Goal: Task Accomplishment & Management: Use online tool/utility

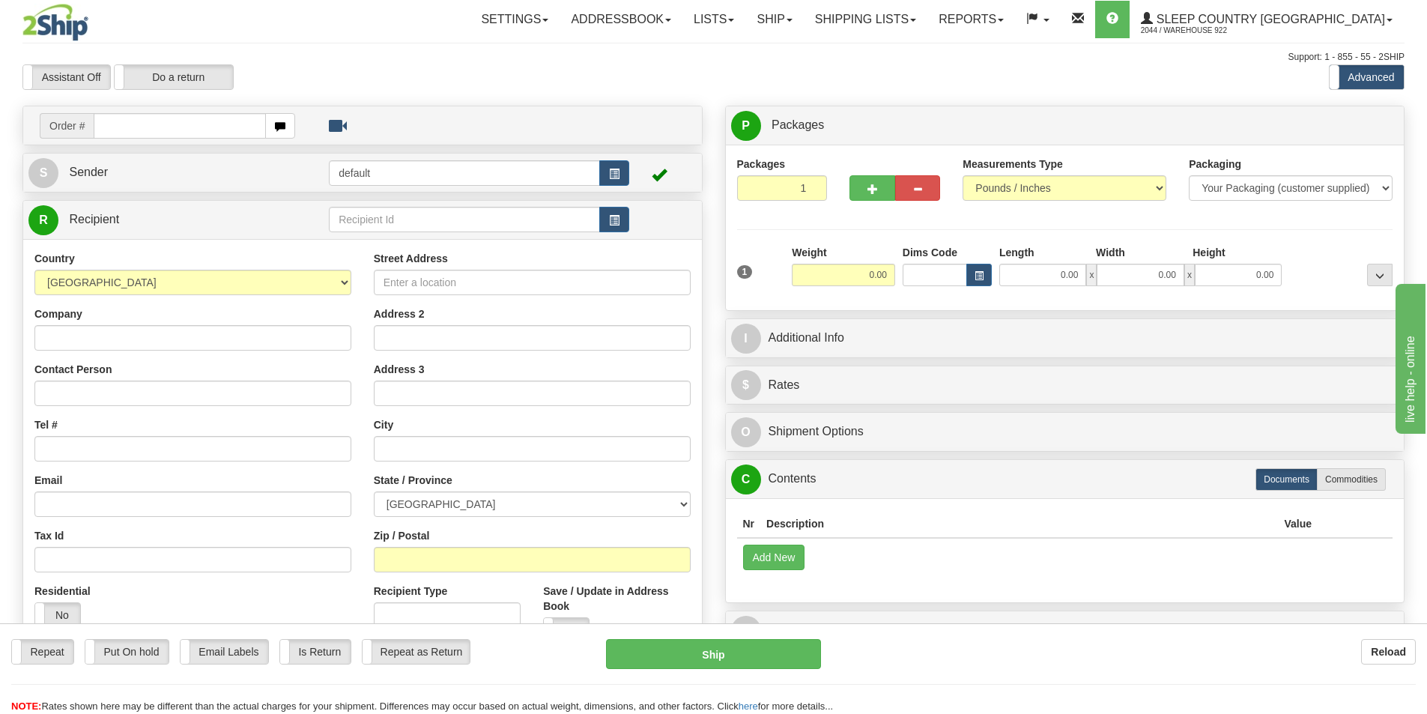
click at [148, 130] on input "text" at bounding box center [180, 125] width 172 height 25
type input "9000I047646"
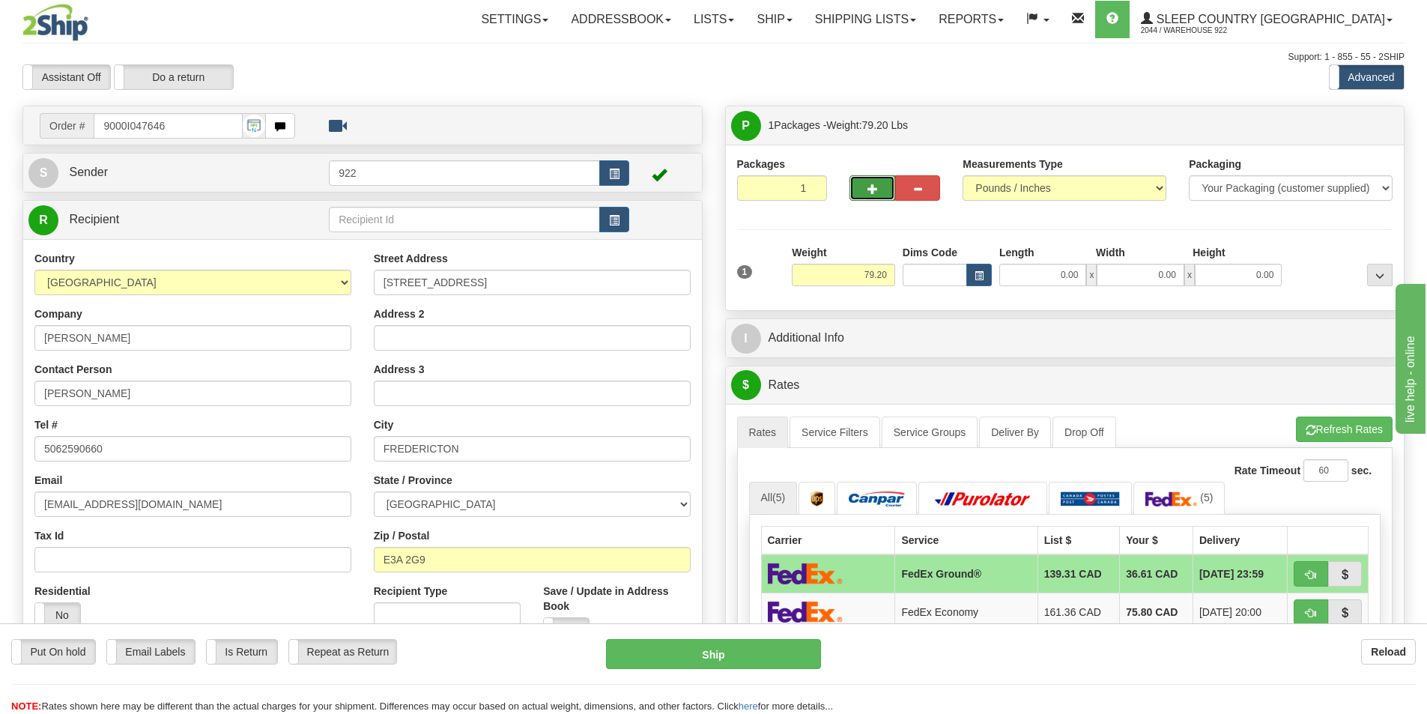
click at [868, 190] on span "button" at bounding box center [872, 189] width 10 height 10
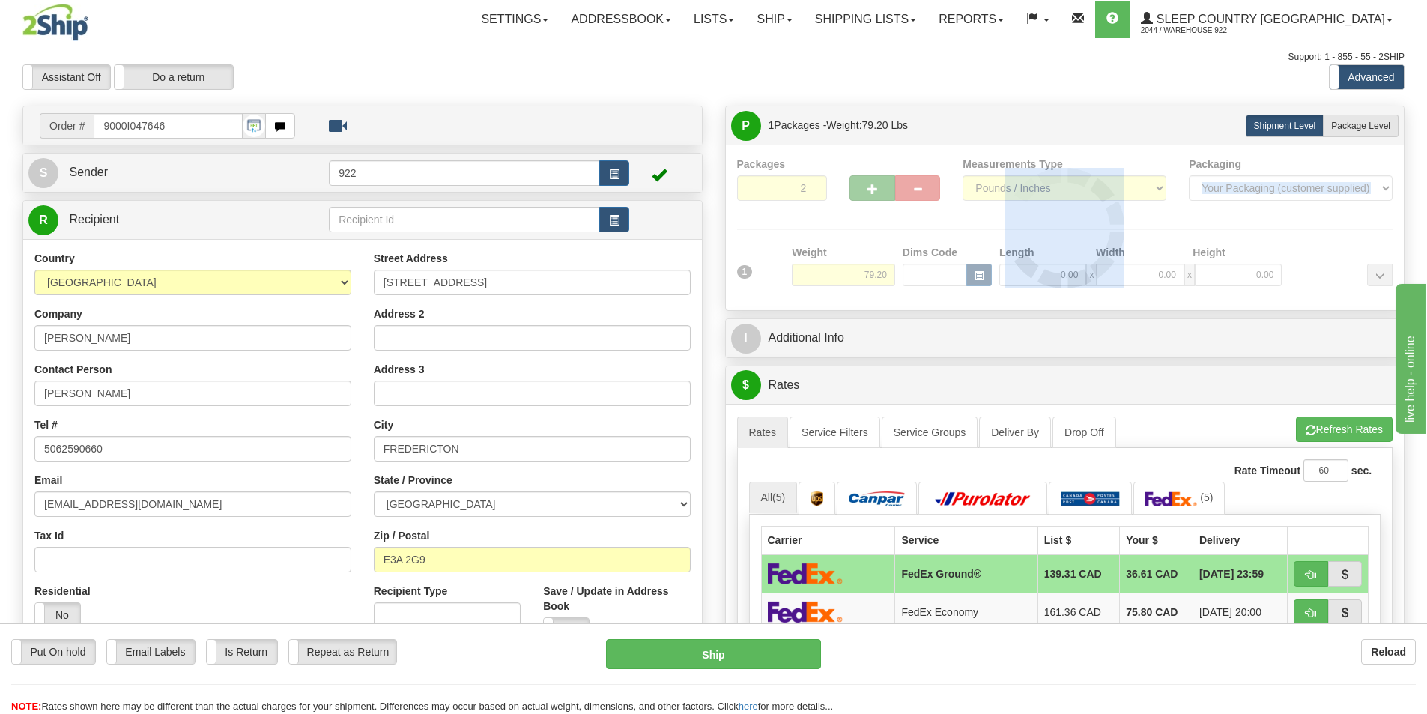
click at [868, 190] on div at bounding box center [1065, 228] width 656 height 142
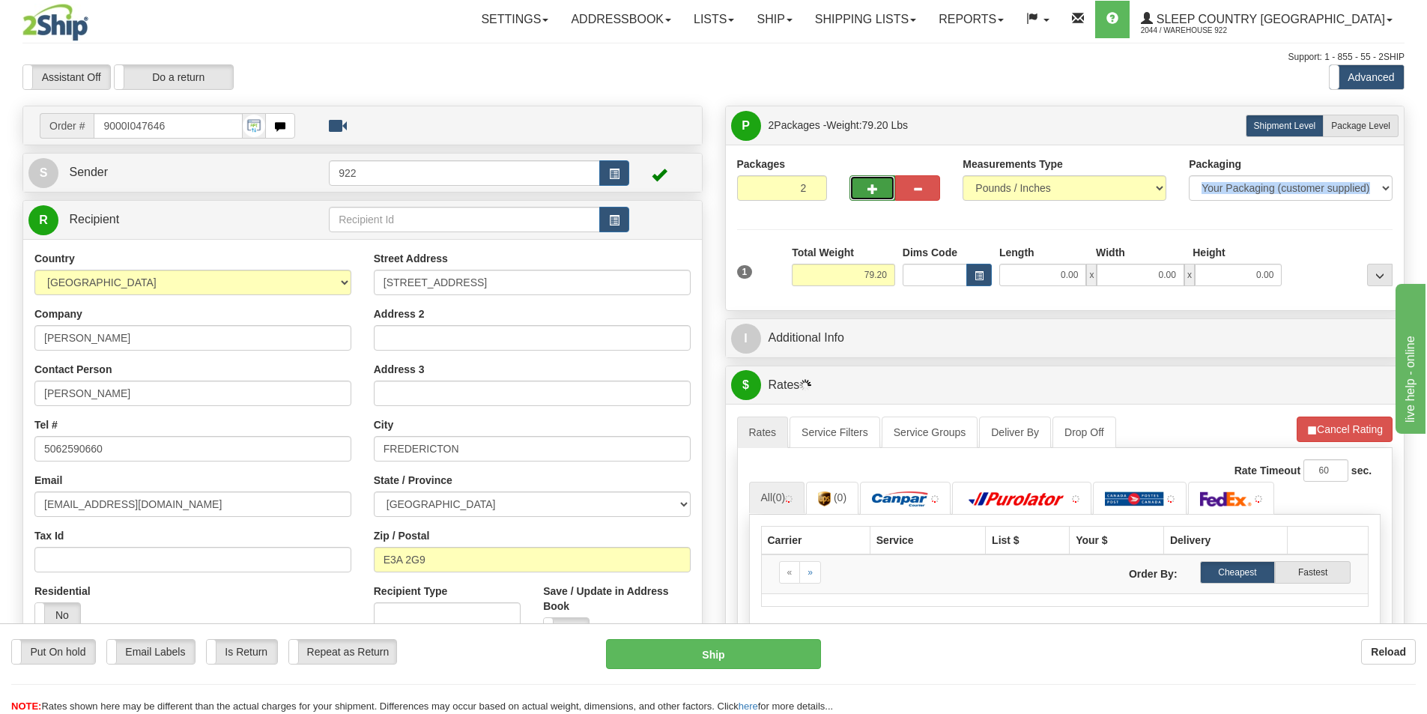
click at [868, 190] on span "button" at bounding box center [872, 189] width 10 height 10
type input "3"
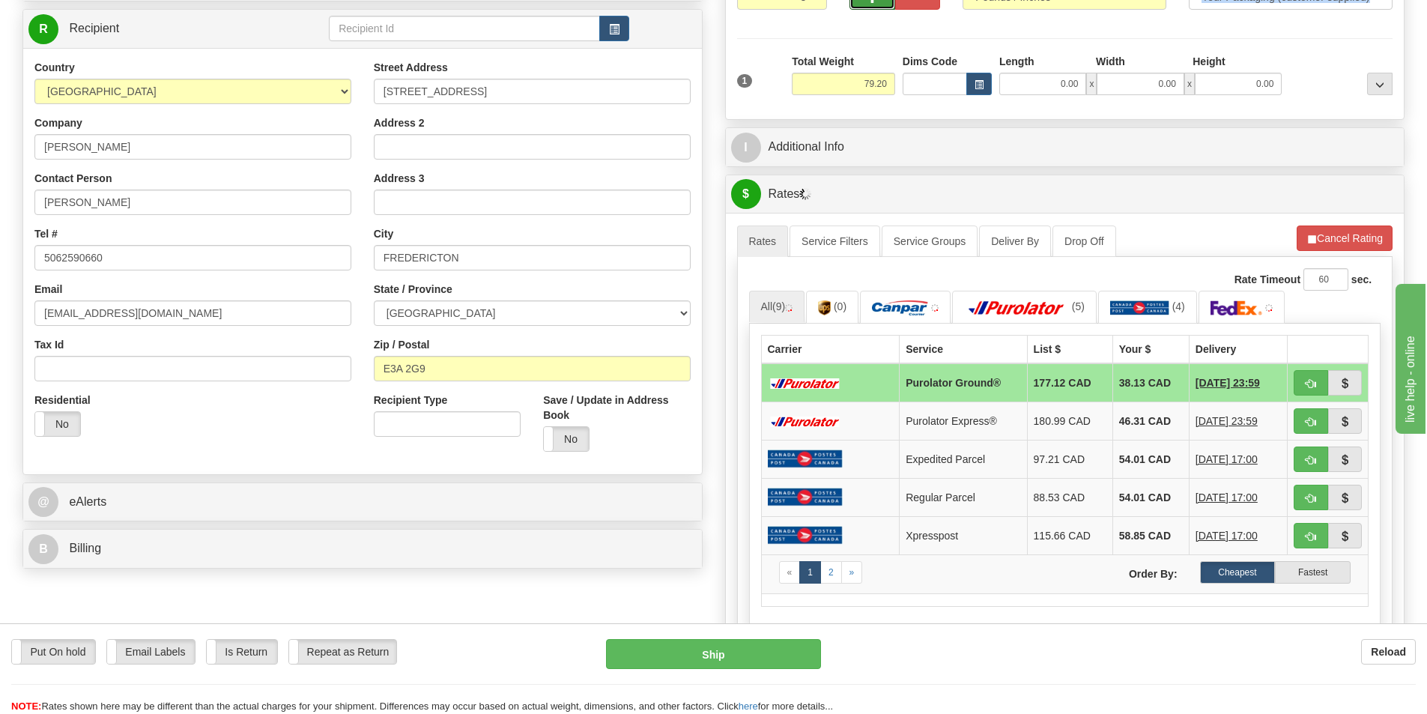
scroll to position [225, 0]
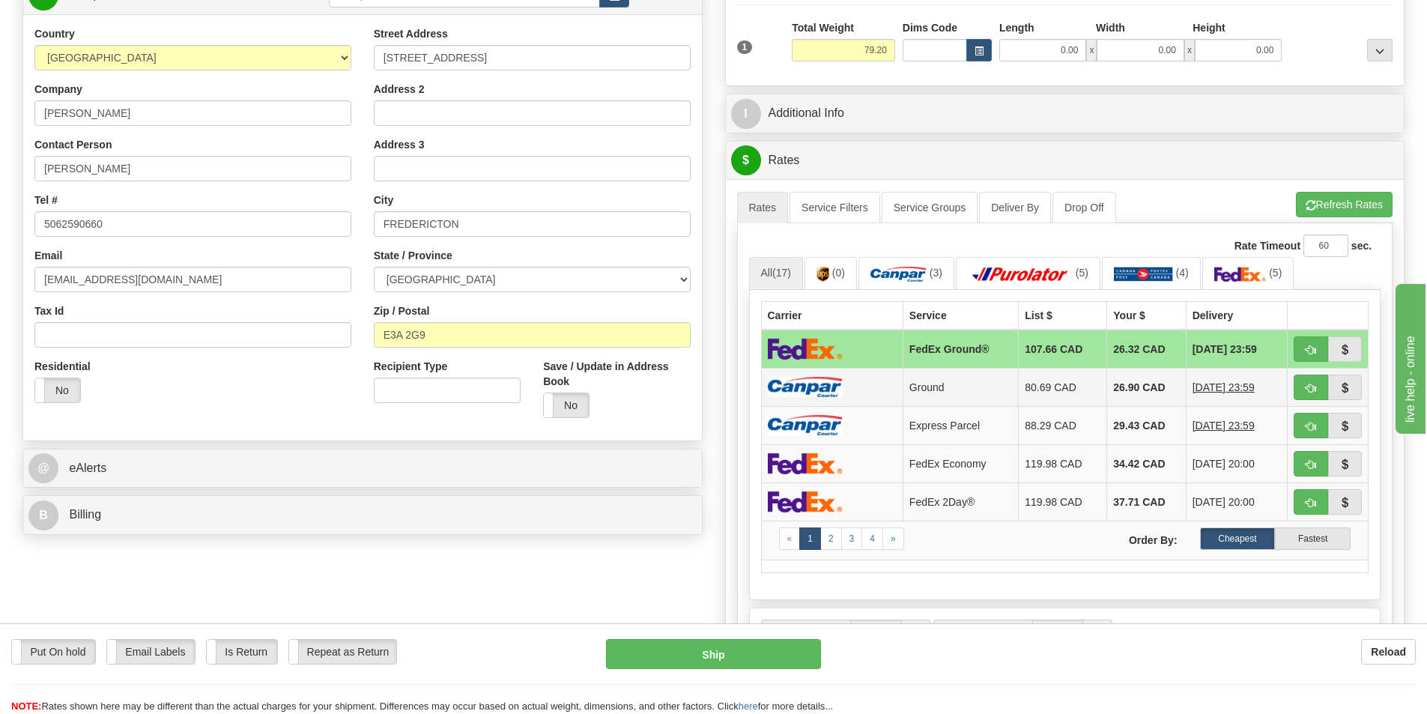
click at [846, 393] on td at bounding box center [832, 387] width 142 height 38
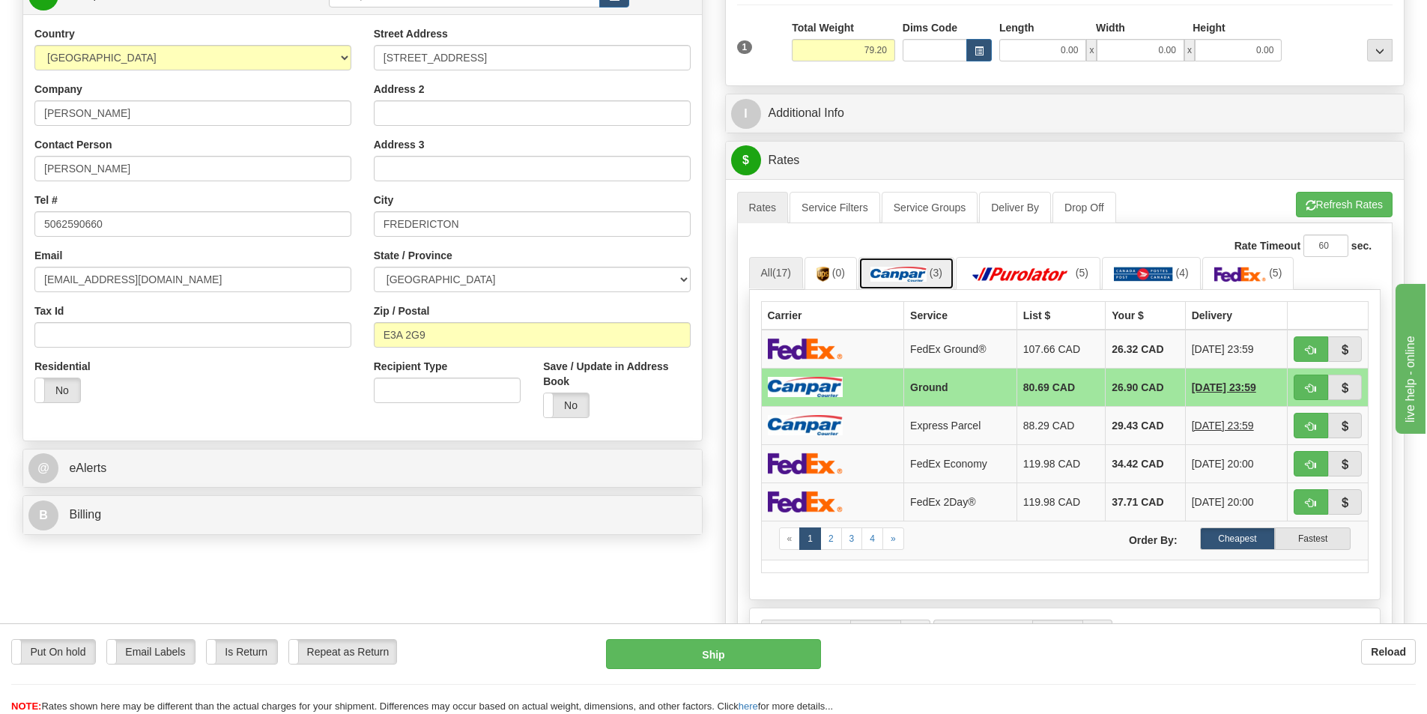
click at [900, 289] on link "(3)" at bounding box center [906, 273] width 96 height 32
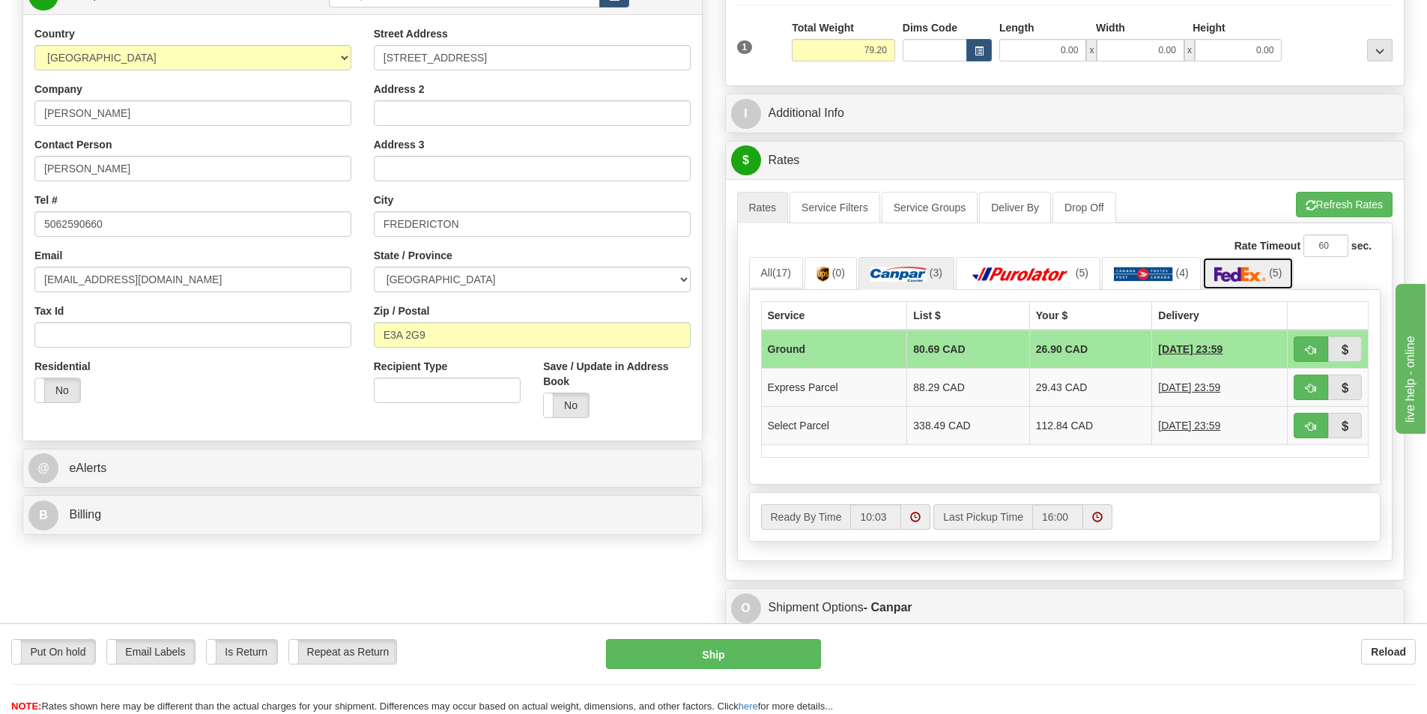
click at [1251, 266] on link "(5)" at bounding box center [1248, 273] width 92 height 32
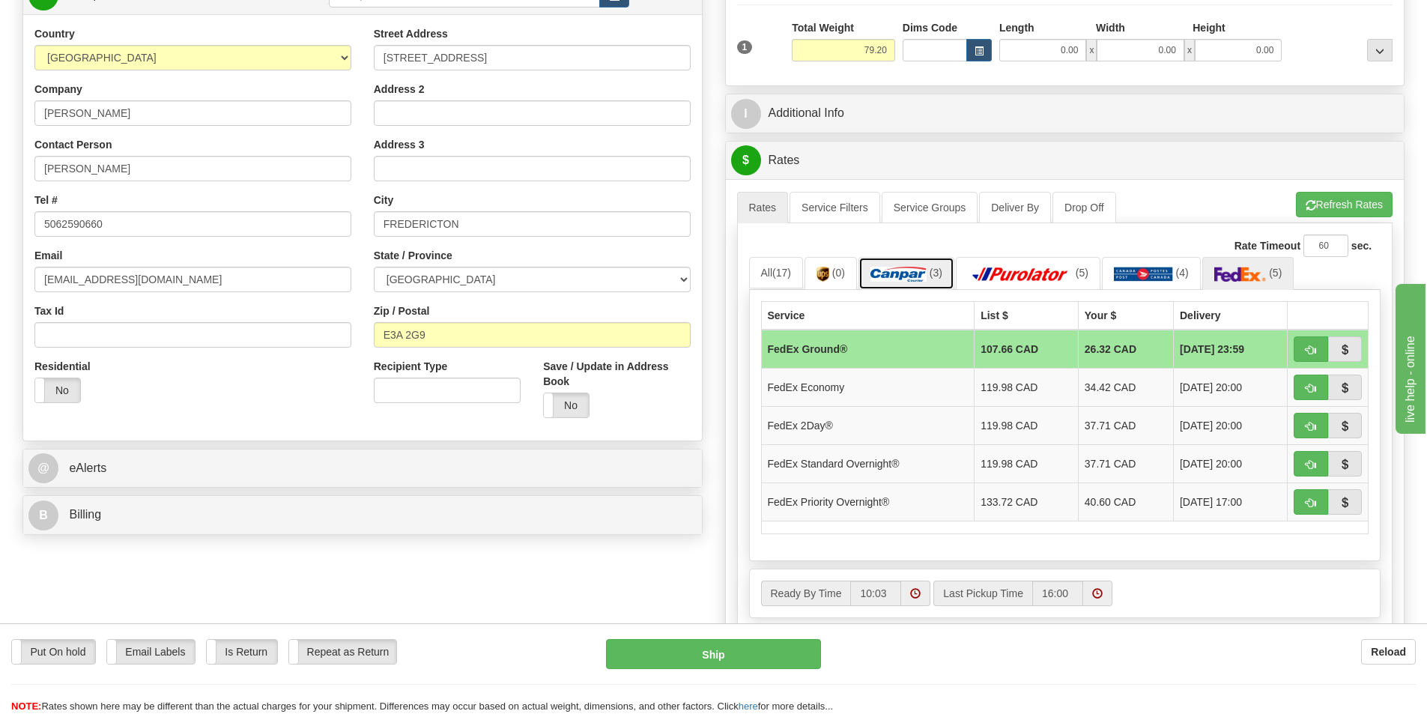
click at [912, 270] on img at bounding box center [898, 274] width 56 height 15
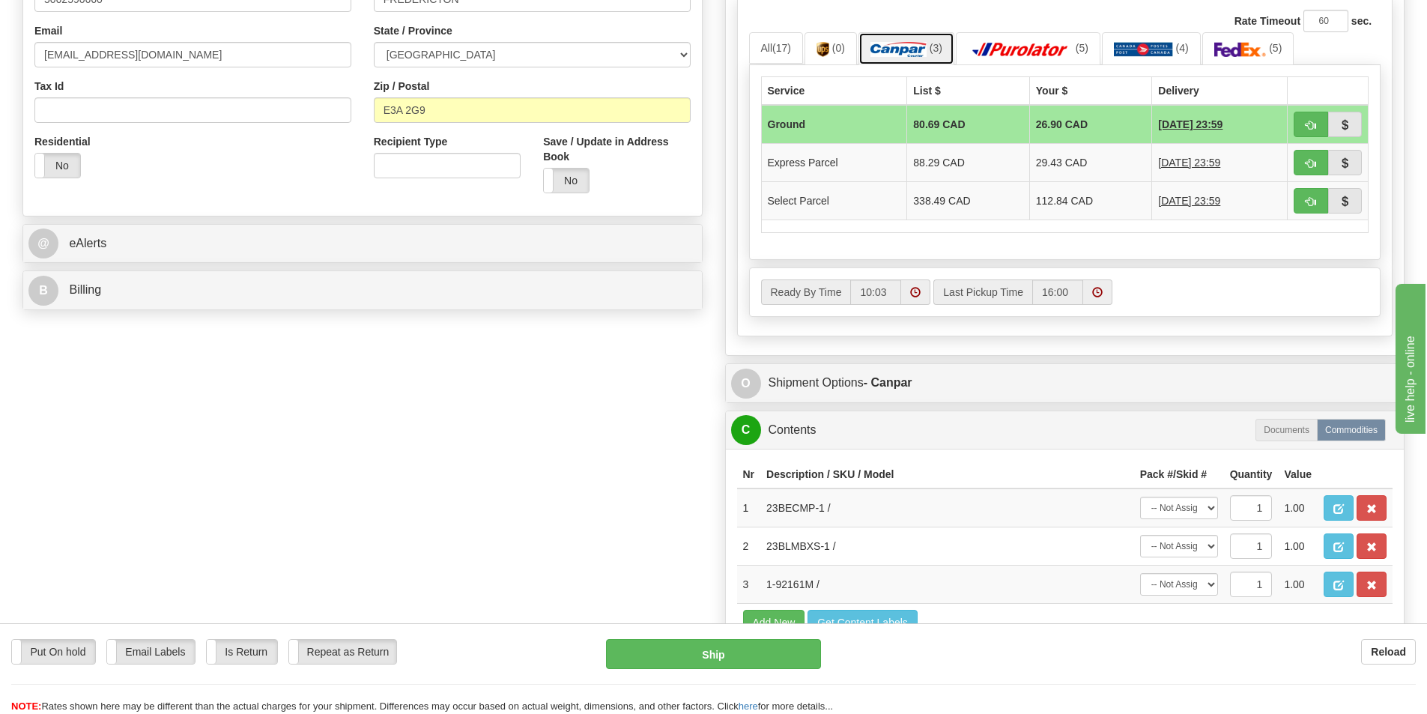
scroll to position [524, 0]
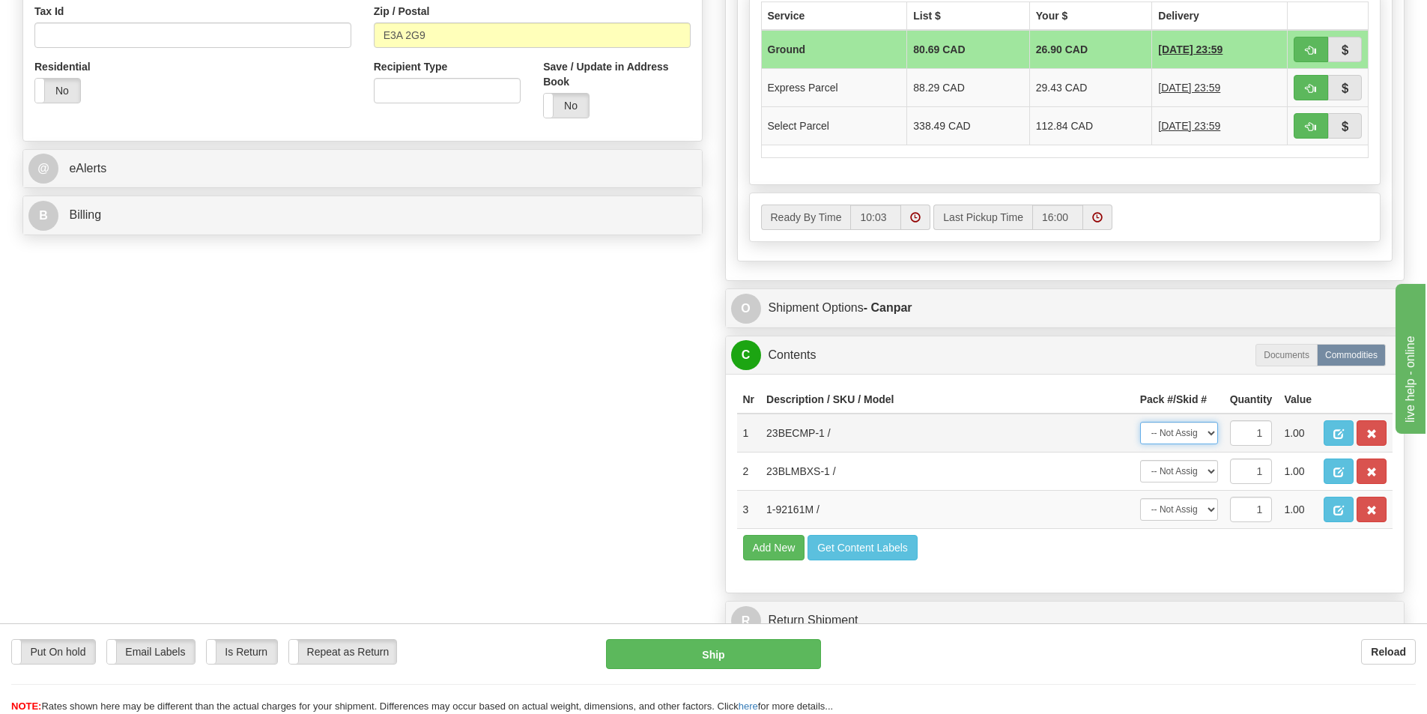
click at [1212, 435] on select "-- Not Assigned -- Package 1 Package 2 Package 3" at bounding box center [1179, 433] width 78 height 22
select select "0"
click at [1140, 422] on select "-- Not Assigned -- Package 1 Package 2 Package 3" at bounding box center [1179, 433] width 78 height 22
click at [1212, 470] on select "-- Not Assigned -- Package 1 Package 2 Package 3" at bounding box center [1179, 471] width 78 height 22
select select "1"
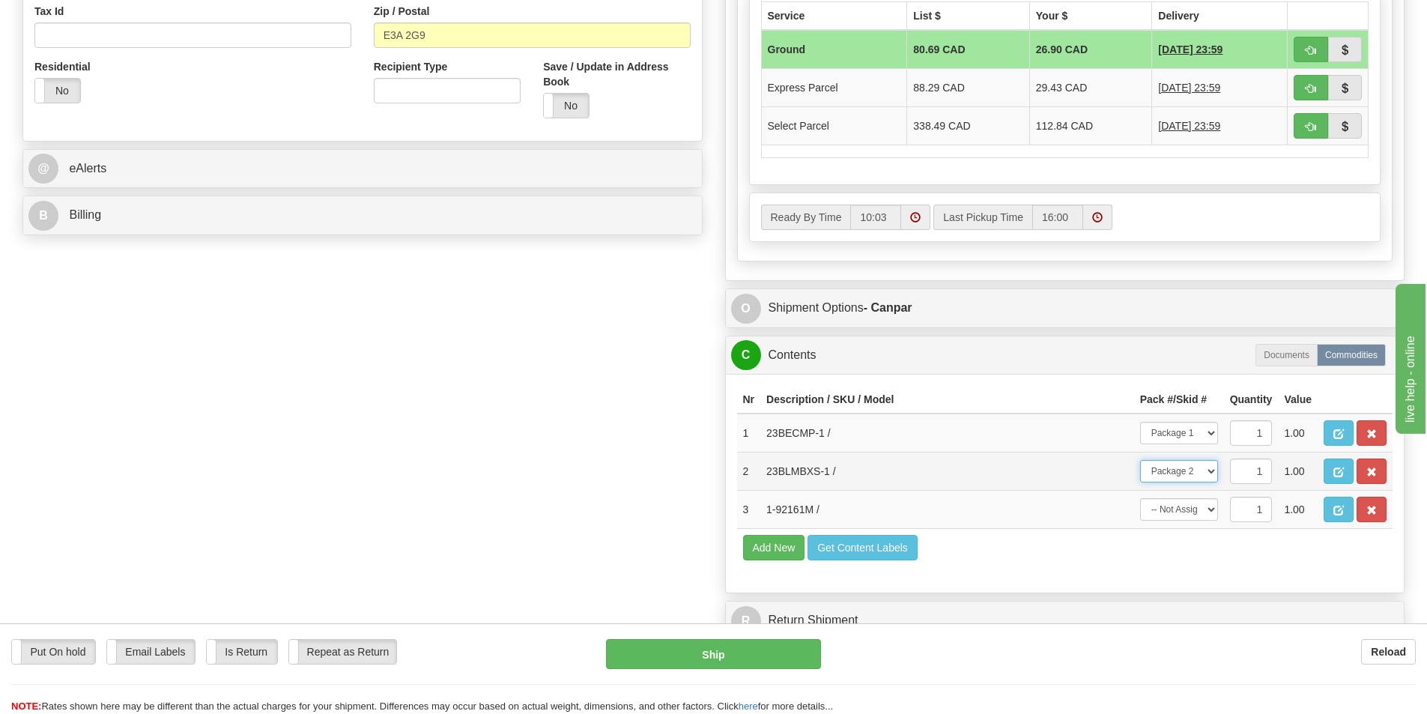
click at [1140, 460] on select "-- Not Assigned -- Package 1 Package 2 Package 3" at bounding box center [1179, 471] width 78 height 22
click at [1210, 507] on select "-- Not Assigned -- Package 1 Package 2 Package 3" at bounding box center [1179, 509] width 78 height 22
select select "2"
click at [1140, 498] on select "-- Not Assigned -- Package 1 Package 2 Package 3" at bounding box center [1179, 509] width 78 height 22
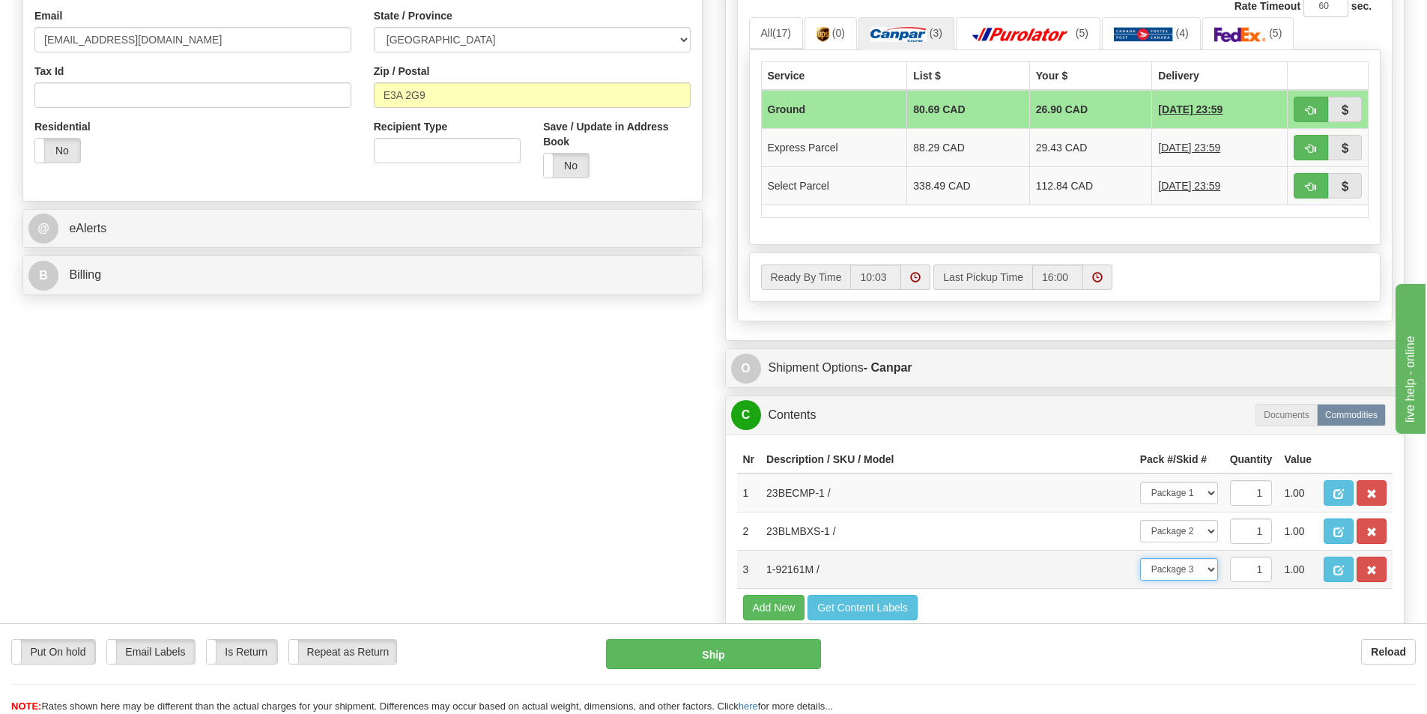
scroll to position [375, 0]
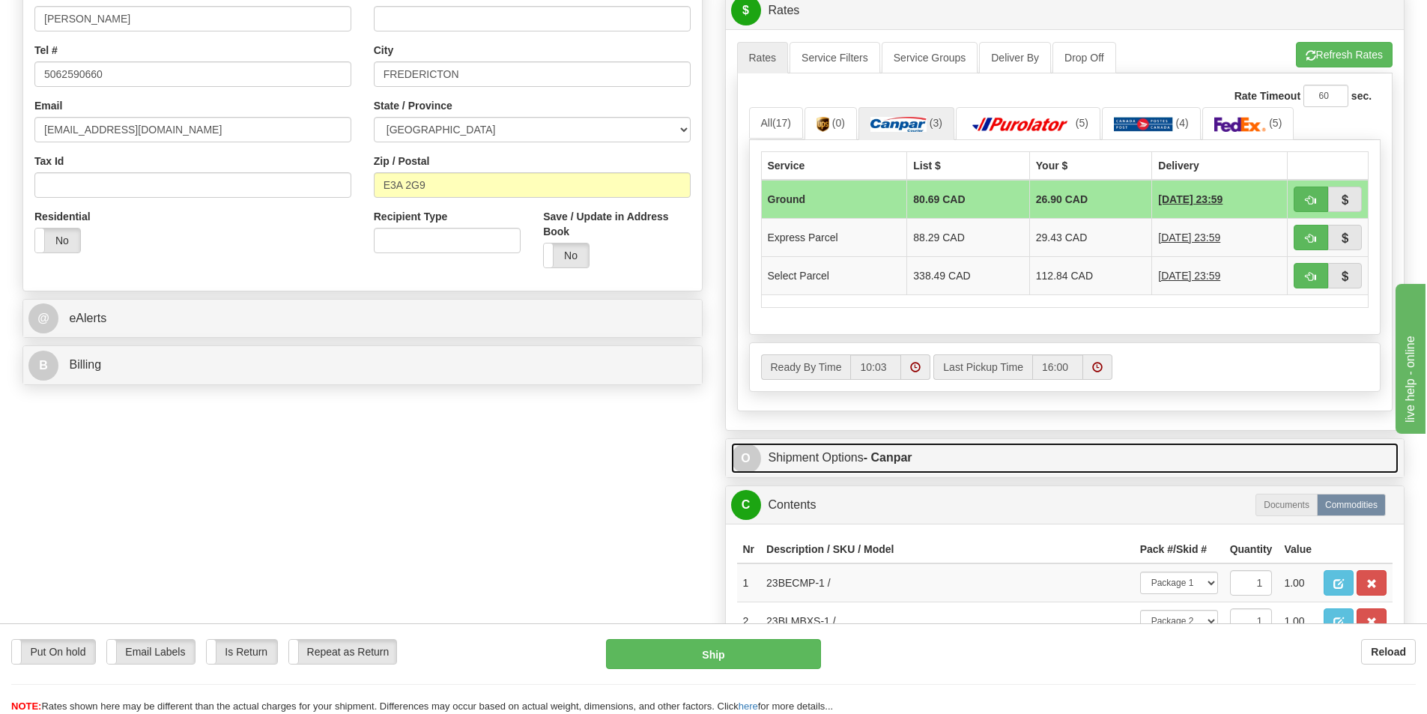
click at [832, 457] on link "O Shipment Options - Canpar" at bounding box center [1065, 458] width 668 height 31
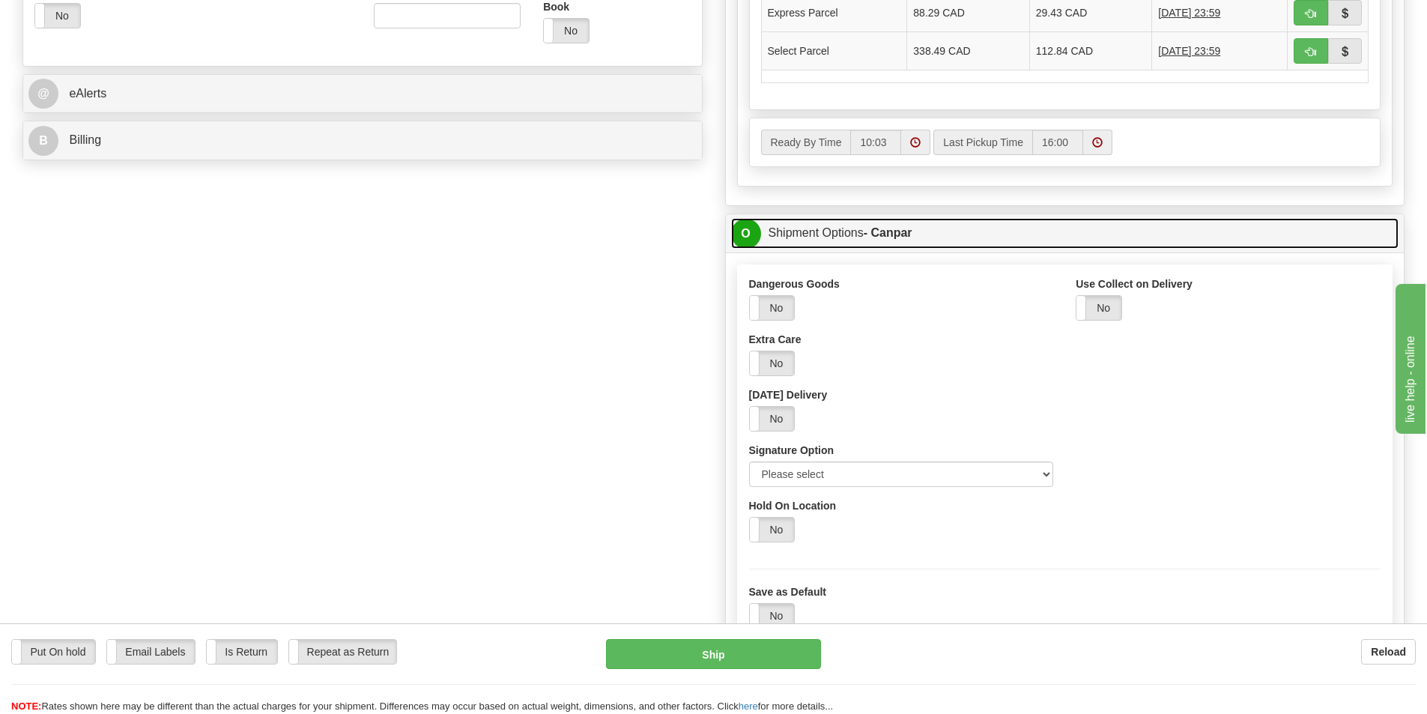
scroll to position [674, 0]
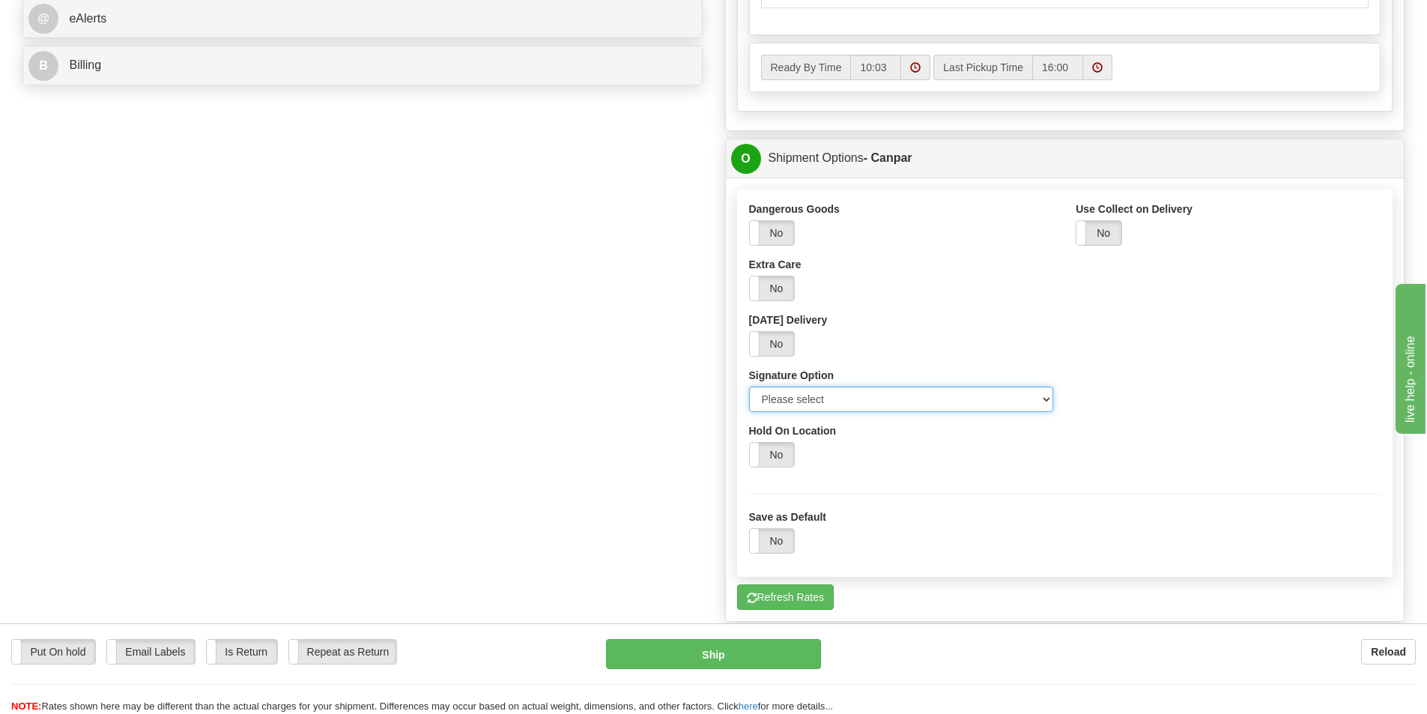
drag, startPoint x: 1027, startPoint y: 404, endPoint x: 978, endPoint y: 404, distance: 48.7
click at [1027, 404] on select "Please select No Signature Required Signature Required Adult Signature" at bounding box center [901, 399] width 305 height 25
select select "2"
click at [749, 387] on select "Please select No Signature Required Signature Required Adult Signature" at bounding box center [901, 399] width 305 height 25
click at [634, 455] on div "Order # 9000I047646 S Sender 922" at bounding box center [713, 186] width 1404 height 1510
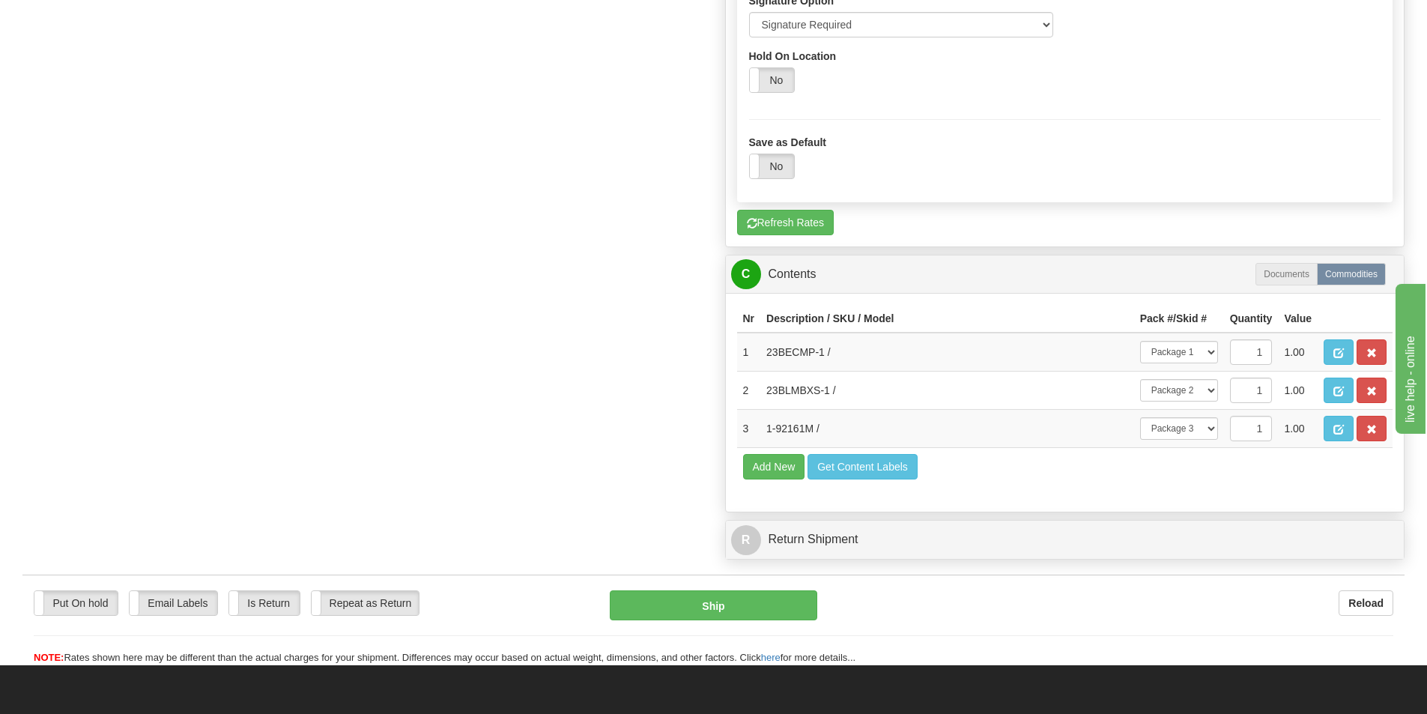
scroll to position [1124, 0]
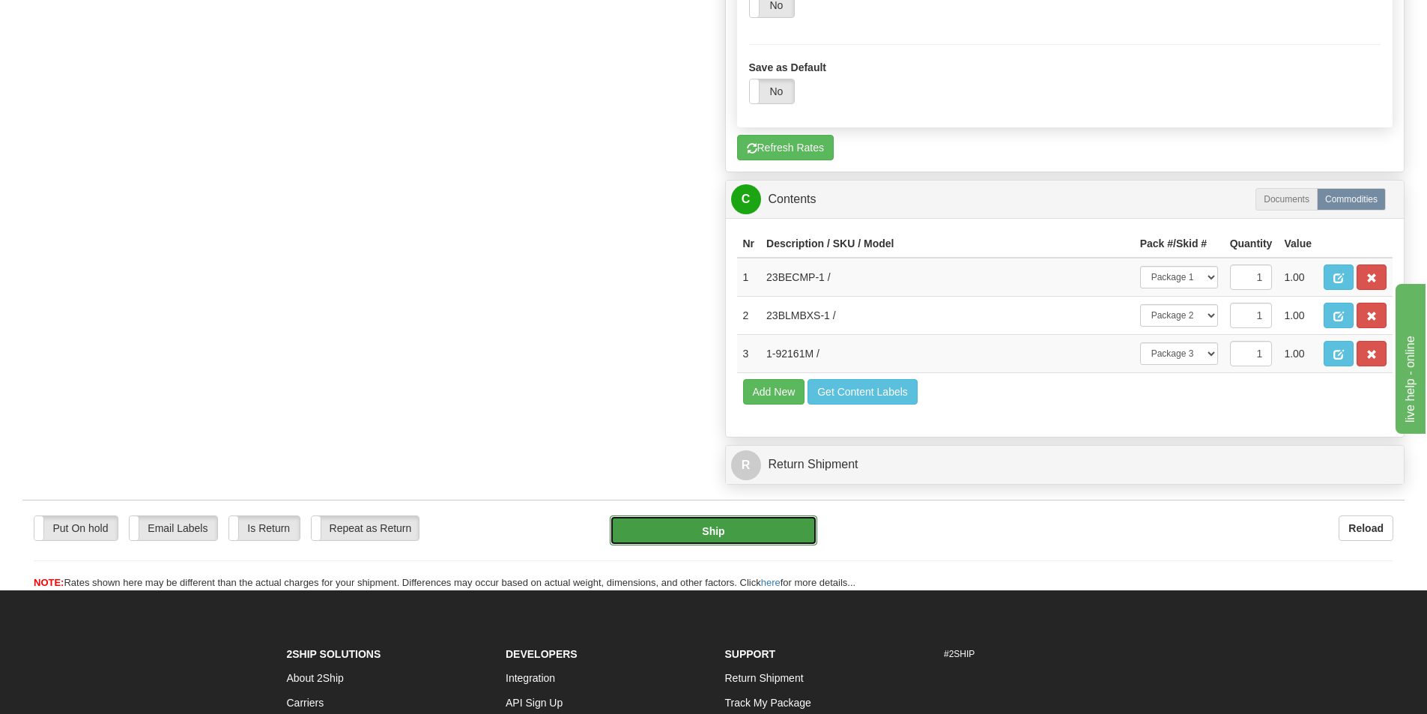
click at [744, 536] on button "Ship" at bounding box center [713, 530] width 207 height 30
type input "1"
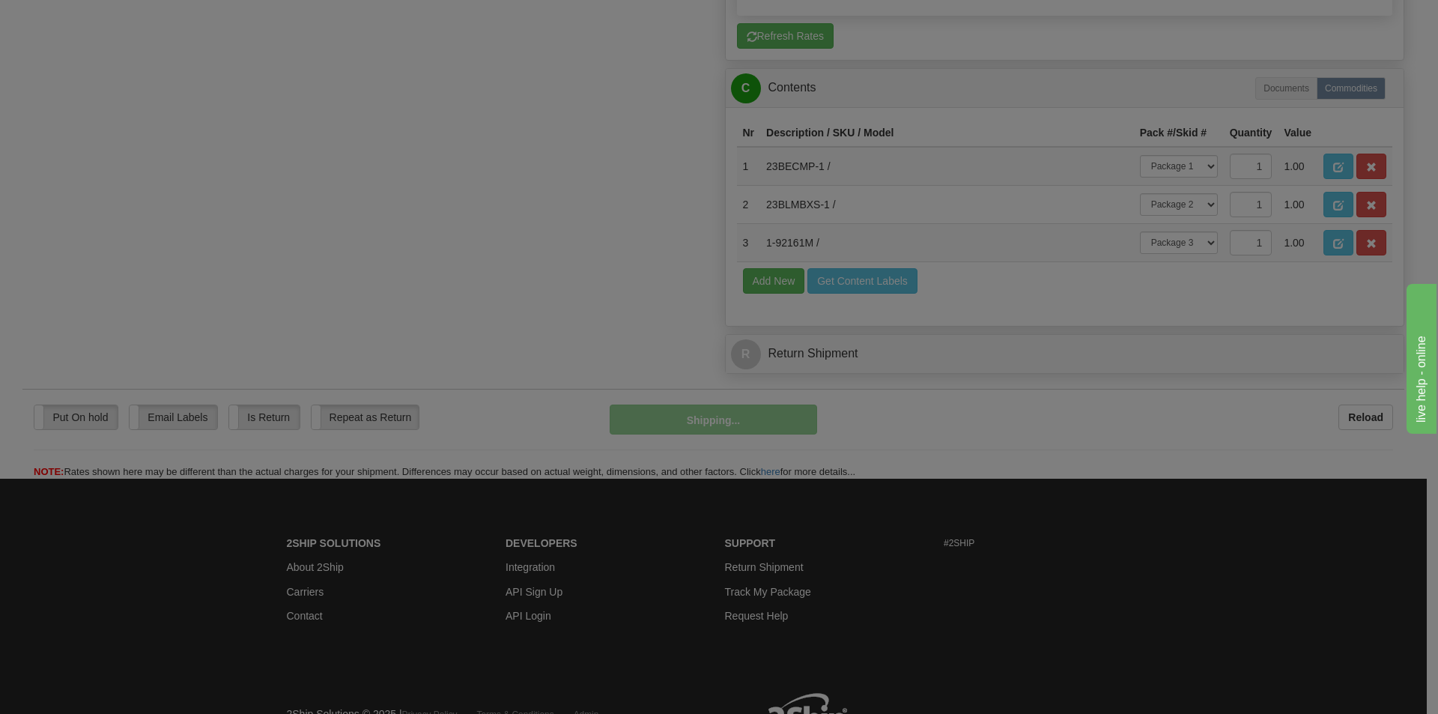
scroll to position [724, 0]
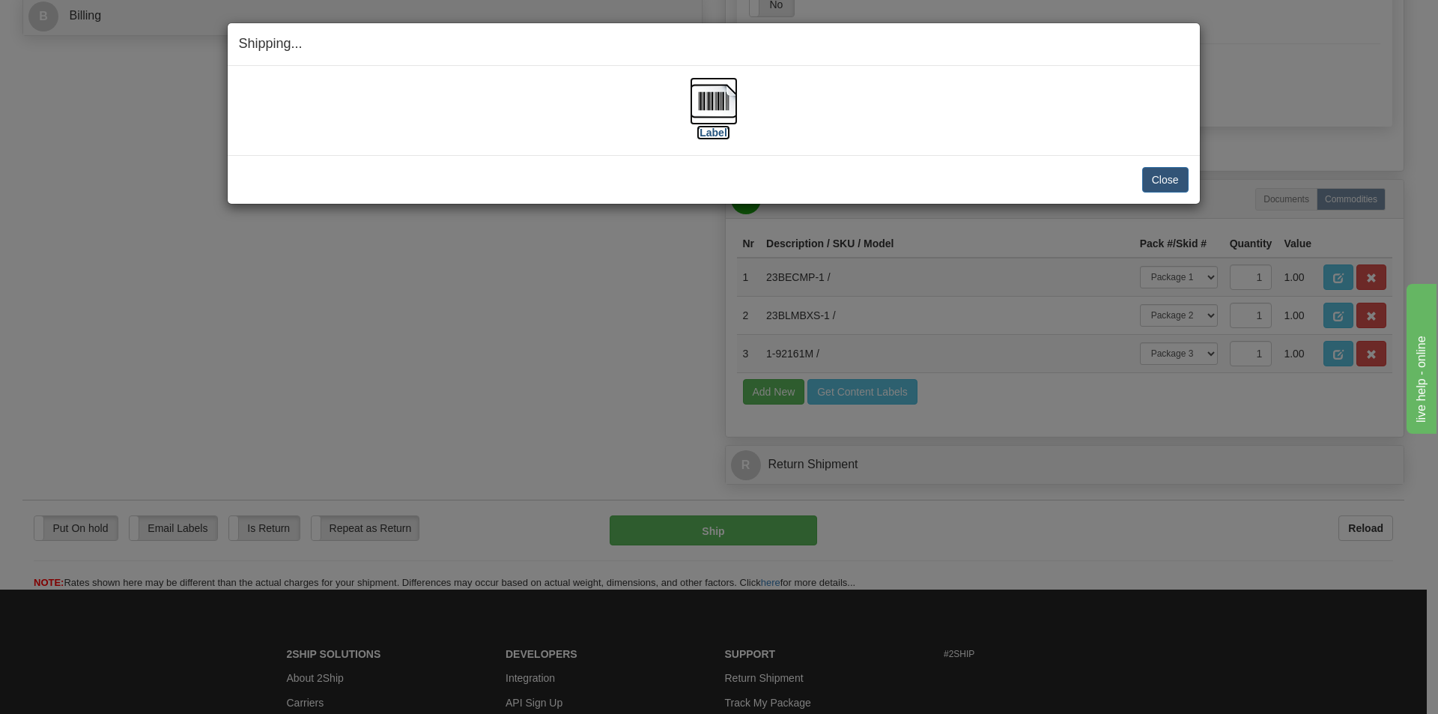
click at [718, 107] on img at bounding box center [714, 101] width 48 height 48
click at [985, 97] on div "[Label]" at bounding box center [714, 110] width 950 height 67
click at [1166, 180] on button "Close" at bounding box center [1165, 179] width 46 height 25
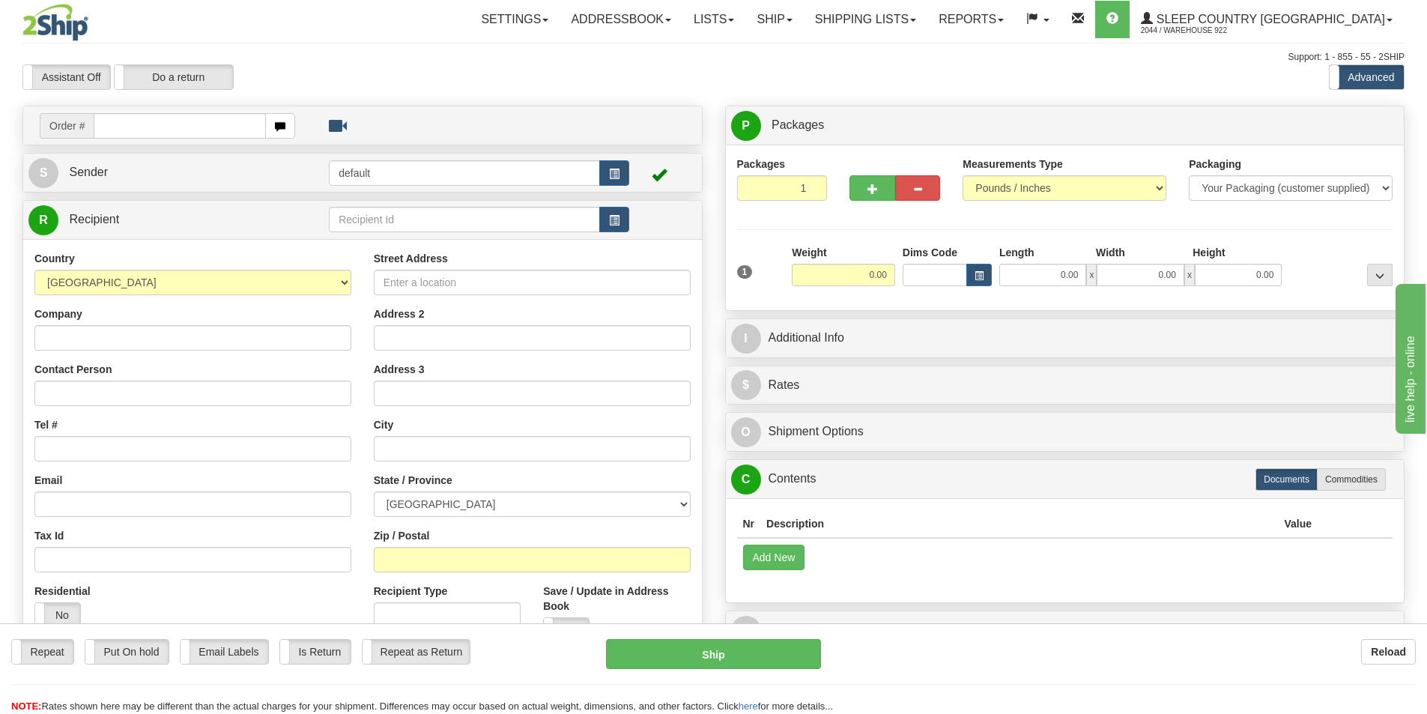
click at [207, 126] on input "text" at bounding box center [180, 125] width 172 height 25
type input "9000I041435"
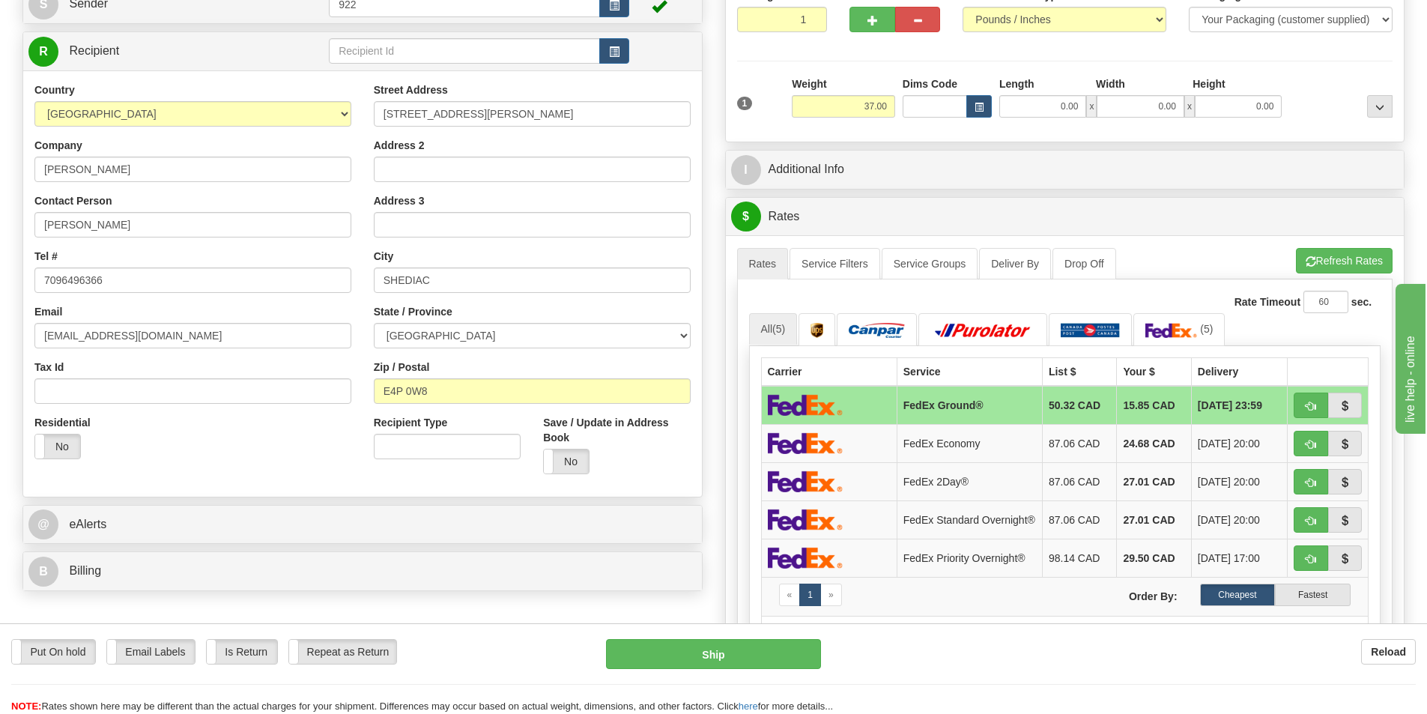
scroll to position [300, 0]
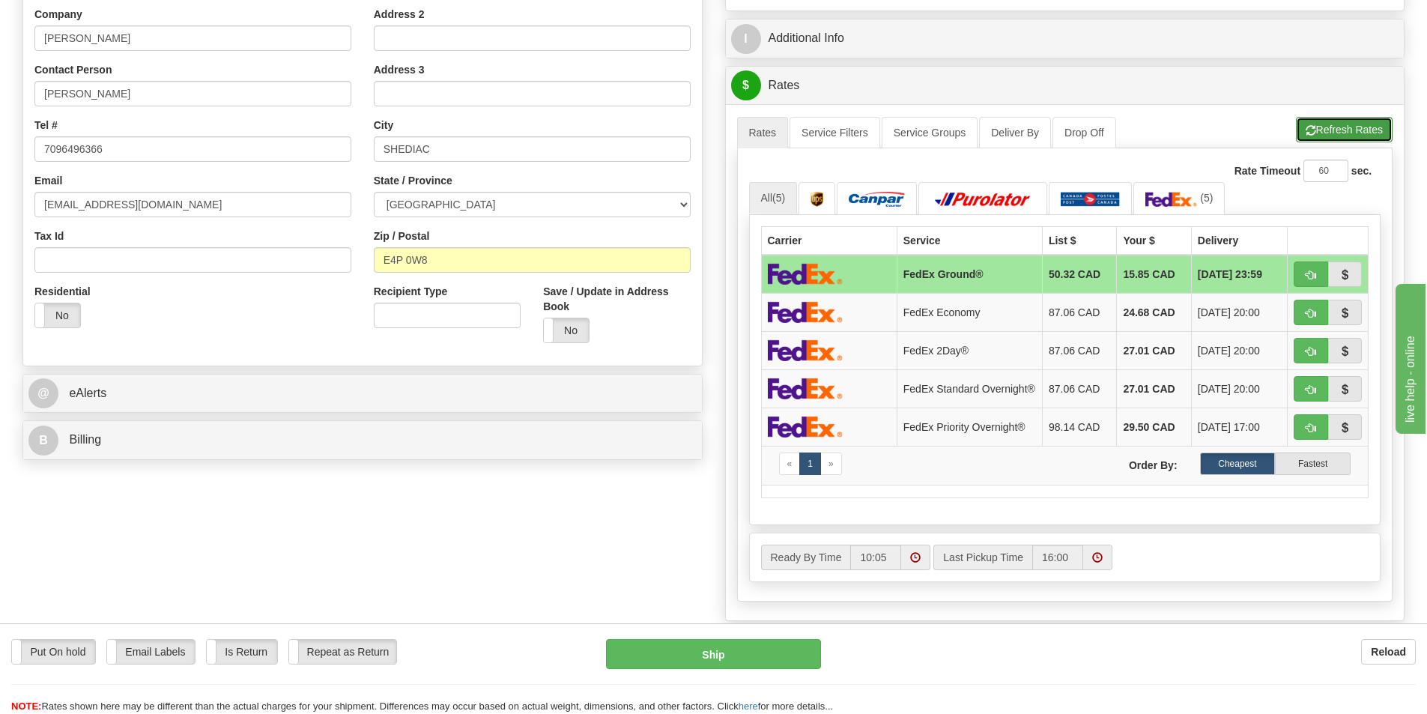
click at [1357, 137] on button "Refresh Rates" at bounding box center [1344, 129] width 97 height 25
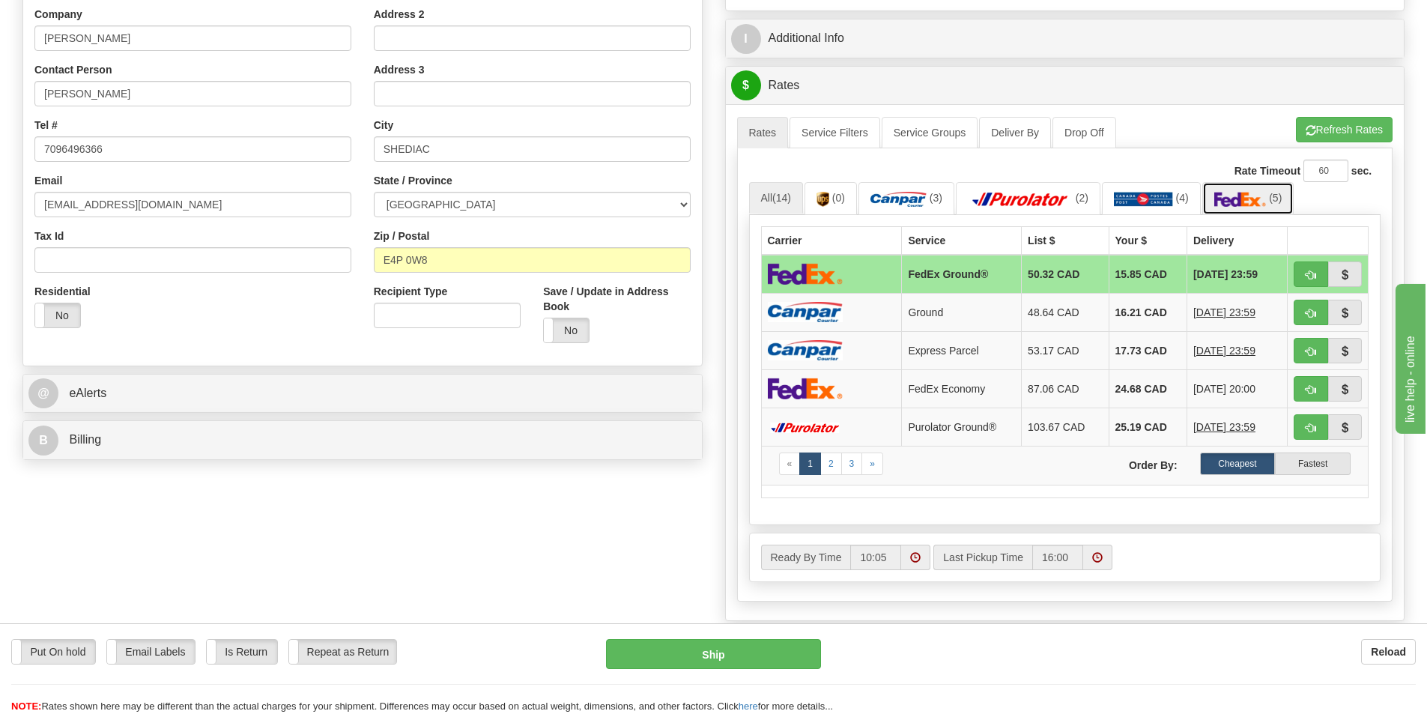
click at [1254, 198] on img at bounding box center [1240, 199] width 52 height 15
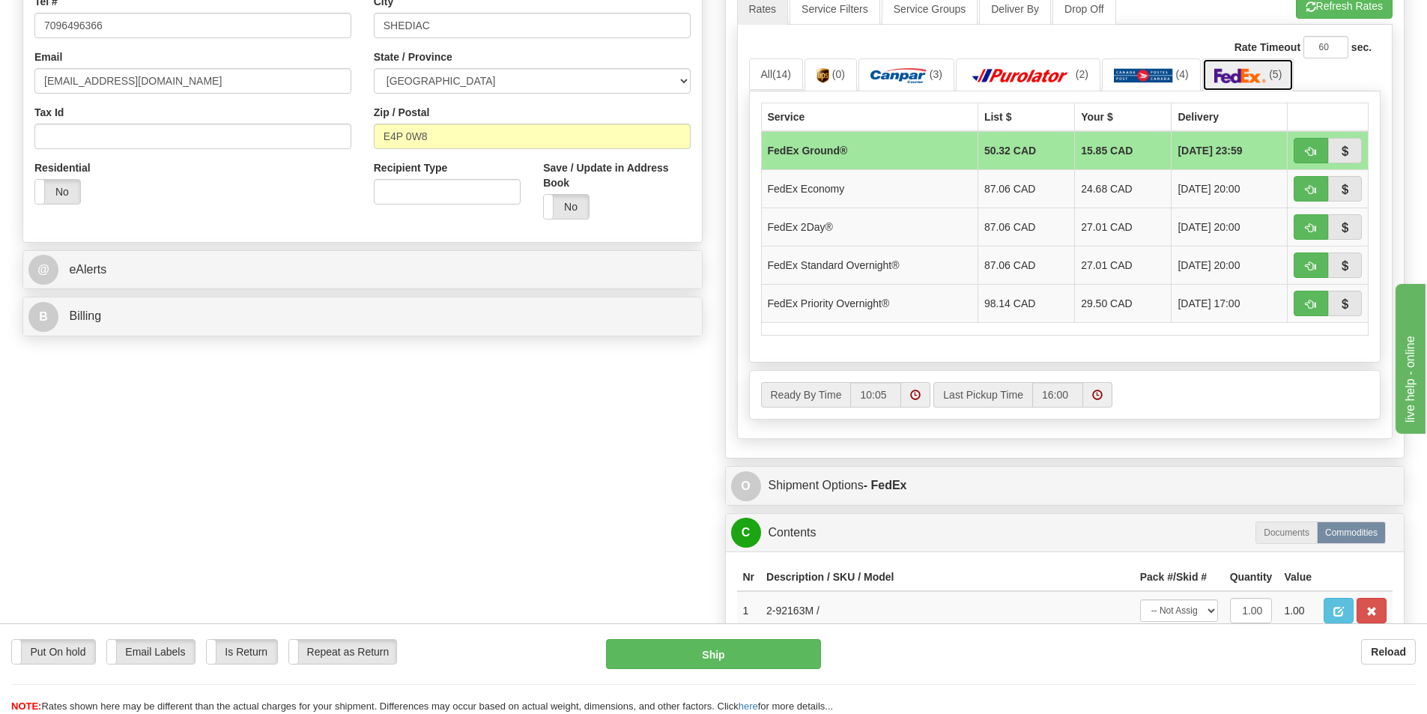
scroll to position [524, 0]
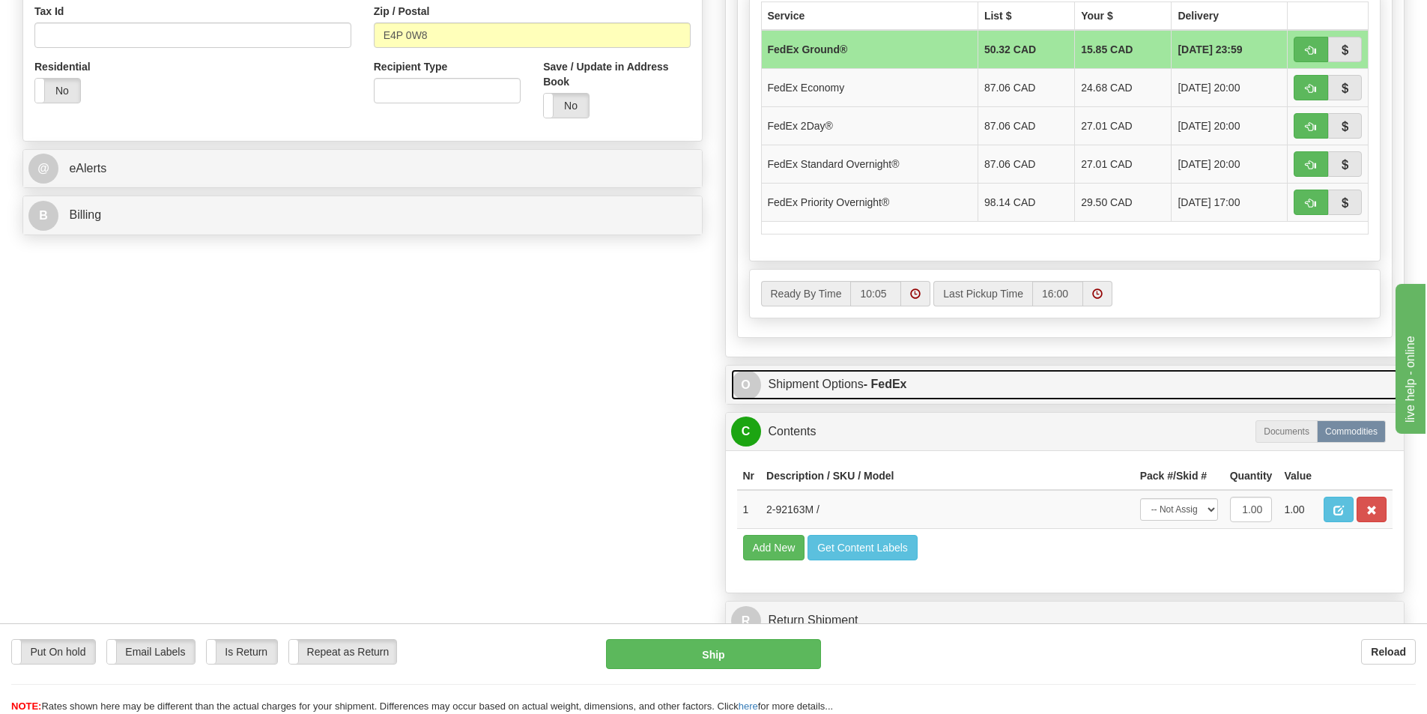
click at [825, 384] on link "O Shipment Options - FedEx" at bounding box center [1065, 384] width 668 height 31
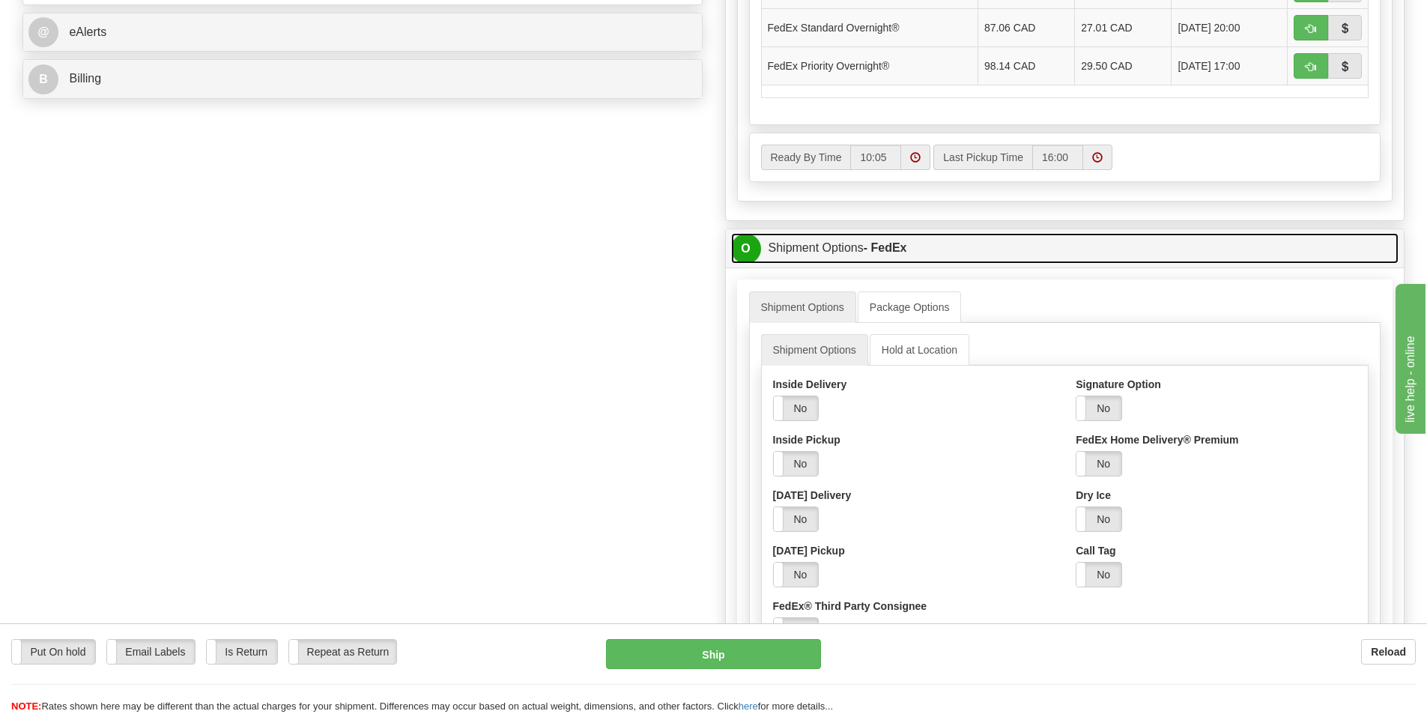
scroll to position [674, 0]
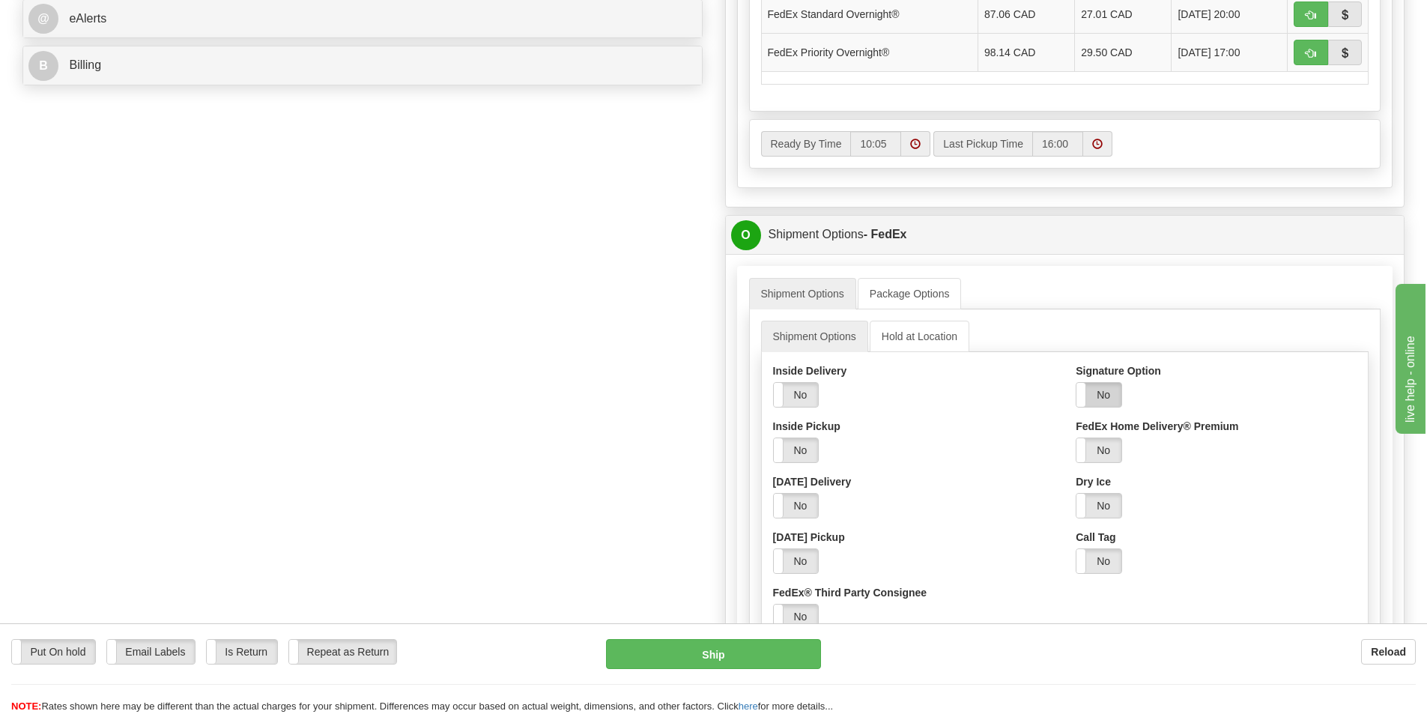
click at [1109, 395] on label "No" at bounding box center [1098, 395] width 45 height 24
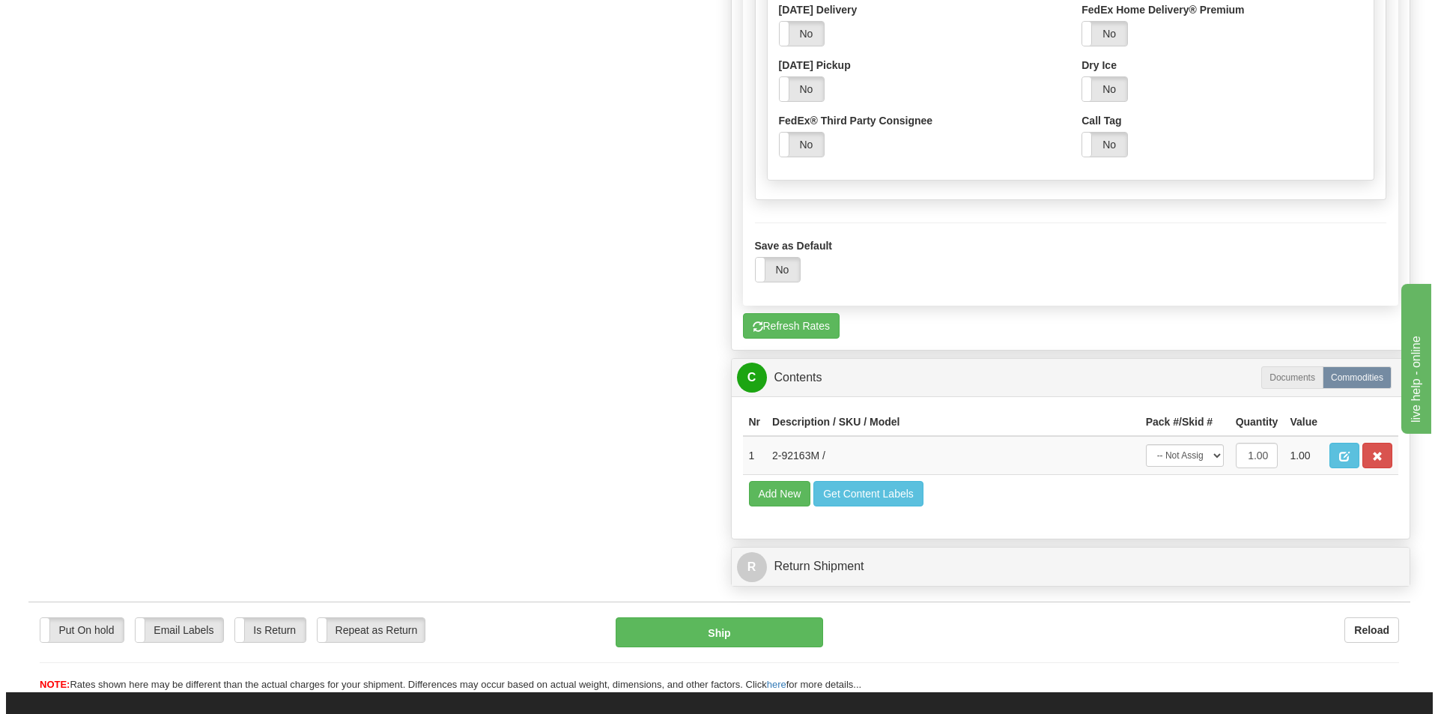
scroll to position [1198, 0]
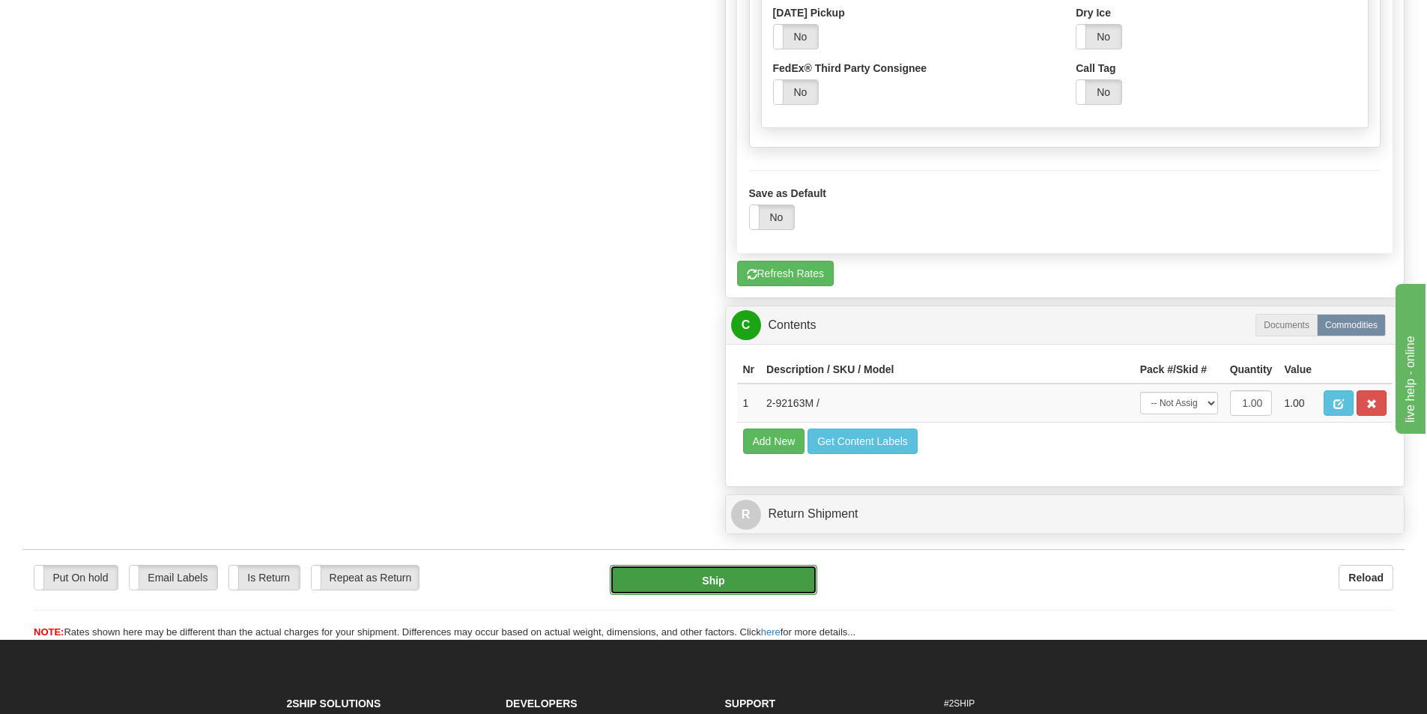
click at [753, 588] on button "Ship" at bounding box center [713, 580] width 207 height 30
type input "92"
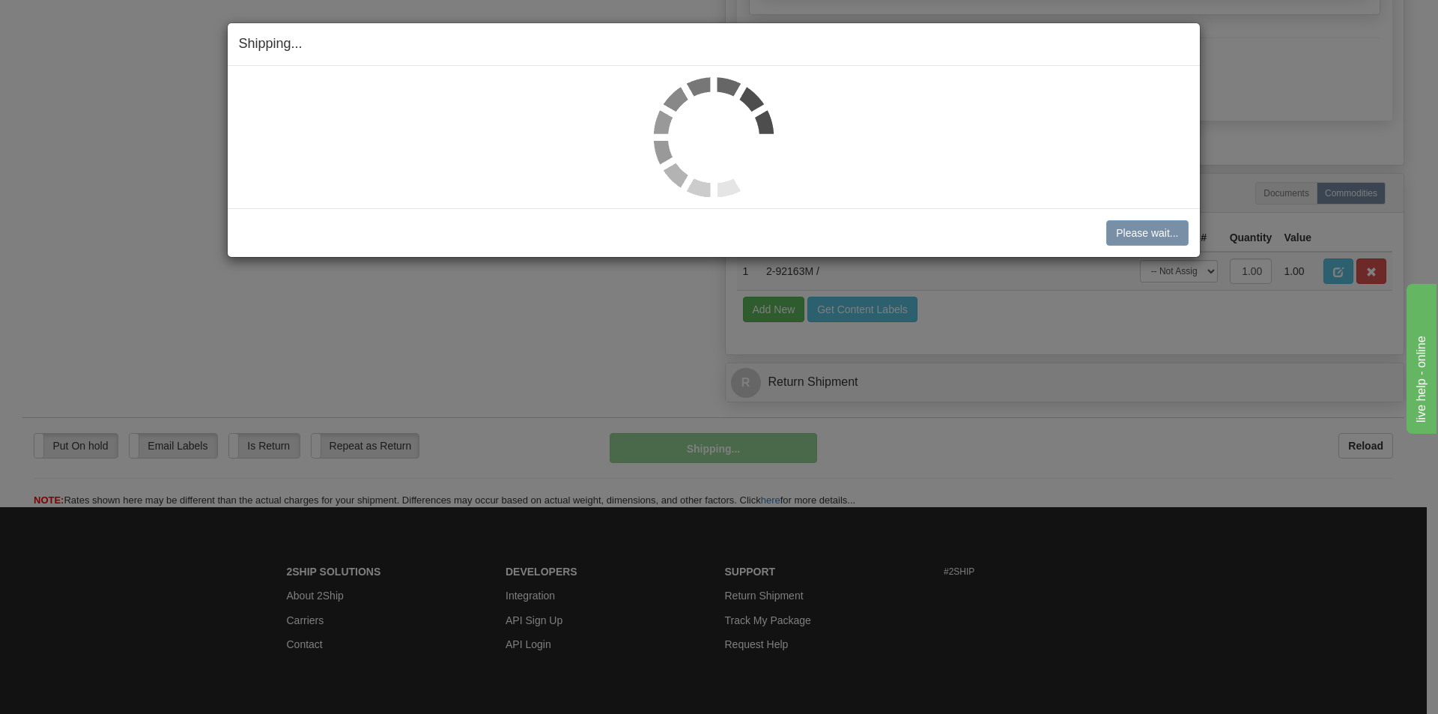
scroll to position [722, 0]
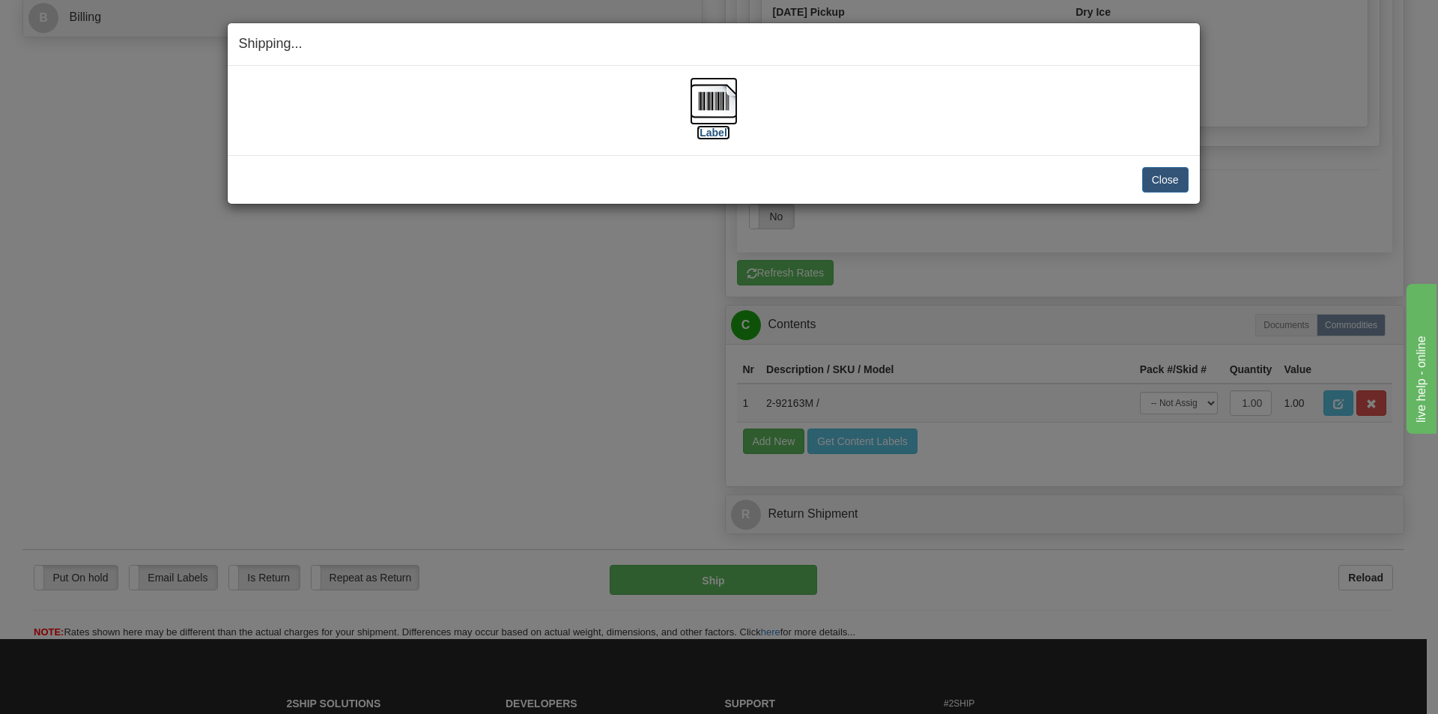
click at [709, 97] on img at bounding box center [714, 101] width 48 height 48
click at [954, 102] on div "[Label]" at bounding box center [714, 110] width 950 height 67
click at [1175, 176] on button "Close" at bounding box center [1165, 179] width 46 height 25
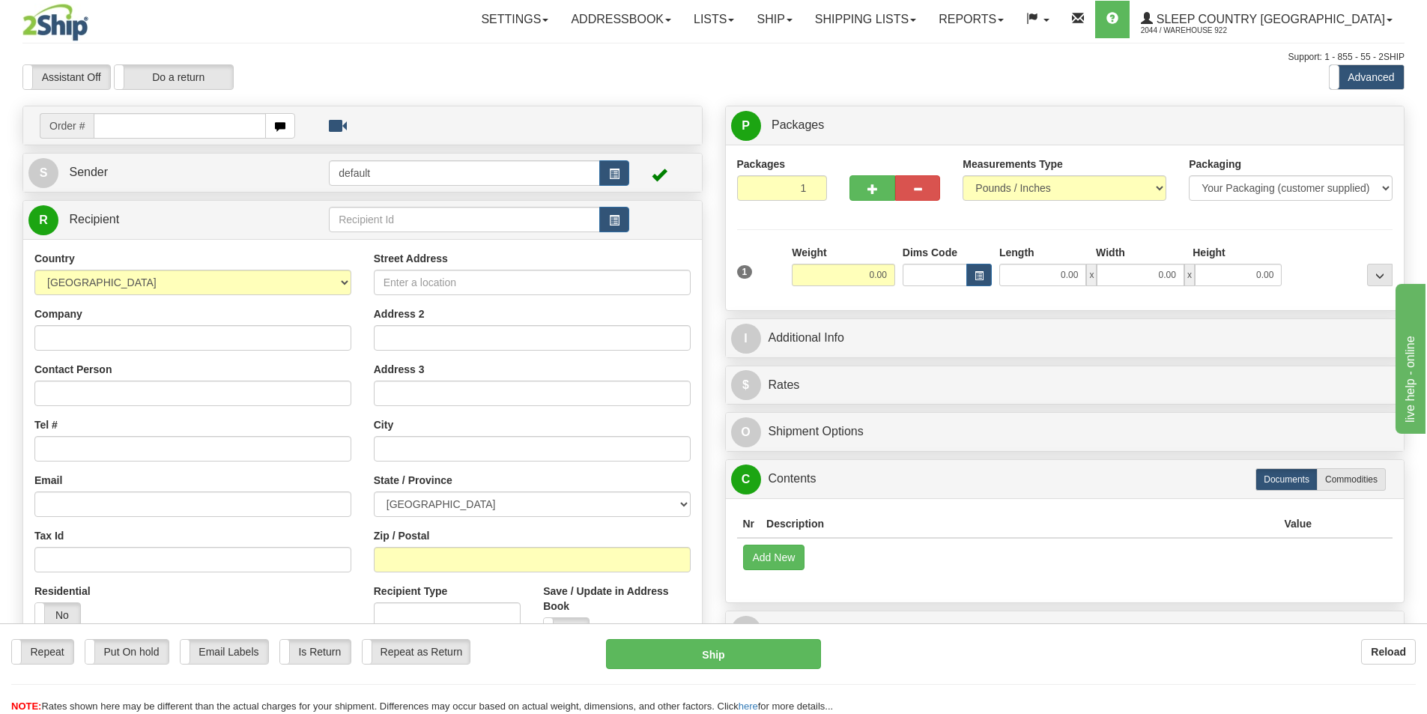
click at [214, 130] on input "text" at bounding box center [180, 125] width 172 height 25
type input "9000I059528"
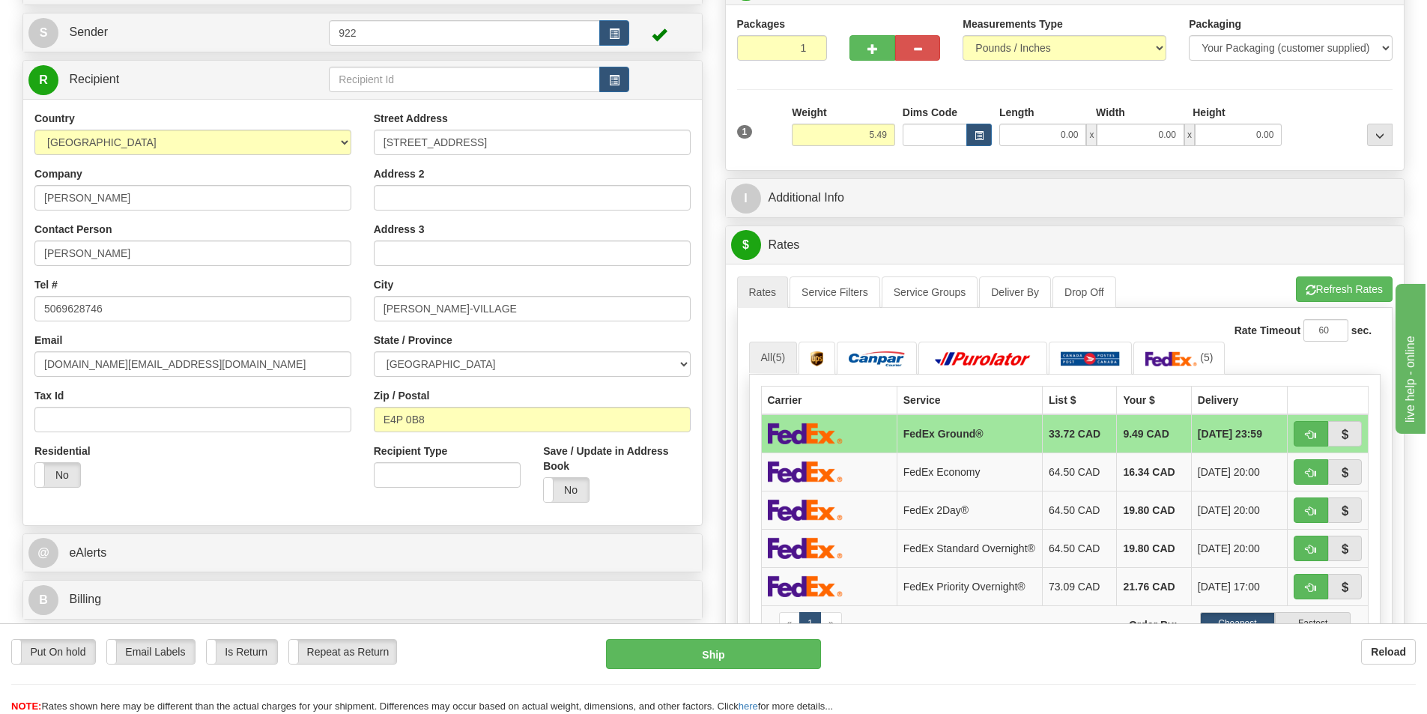
scroll to position [150, 0]
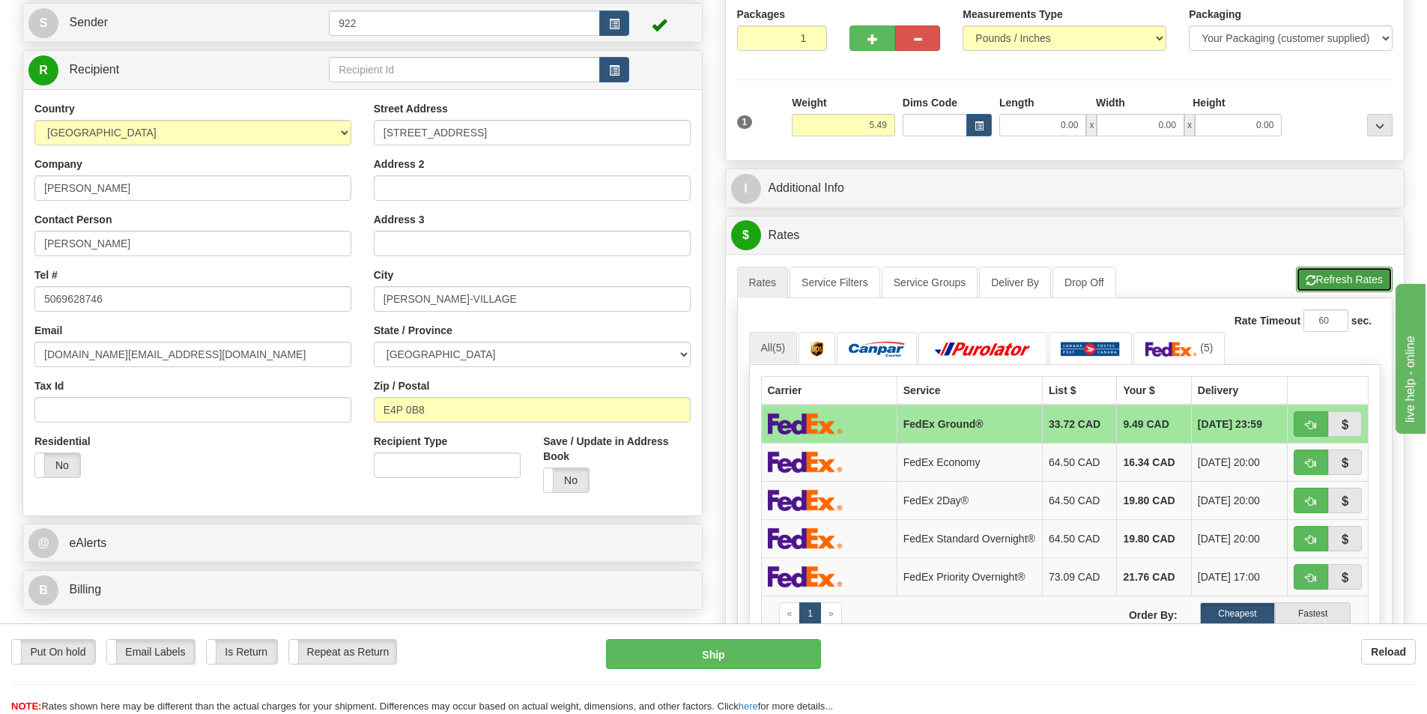
click at [1354, 275] on button "Refresh Rates" at bounding box center [1344, 279] width 97 height 25
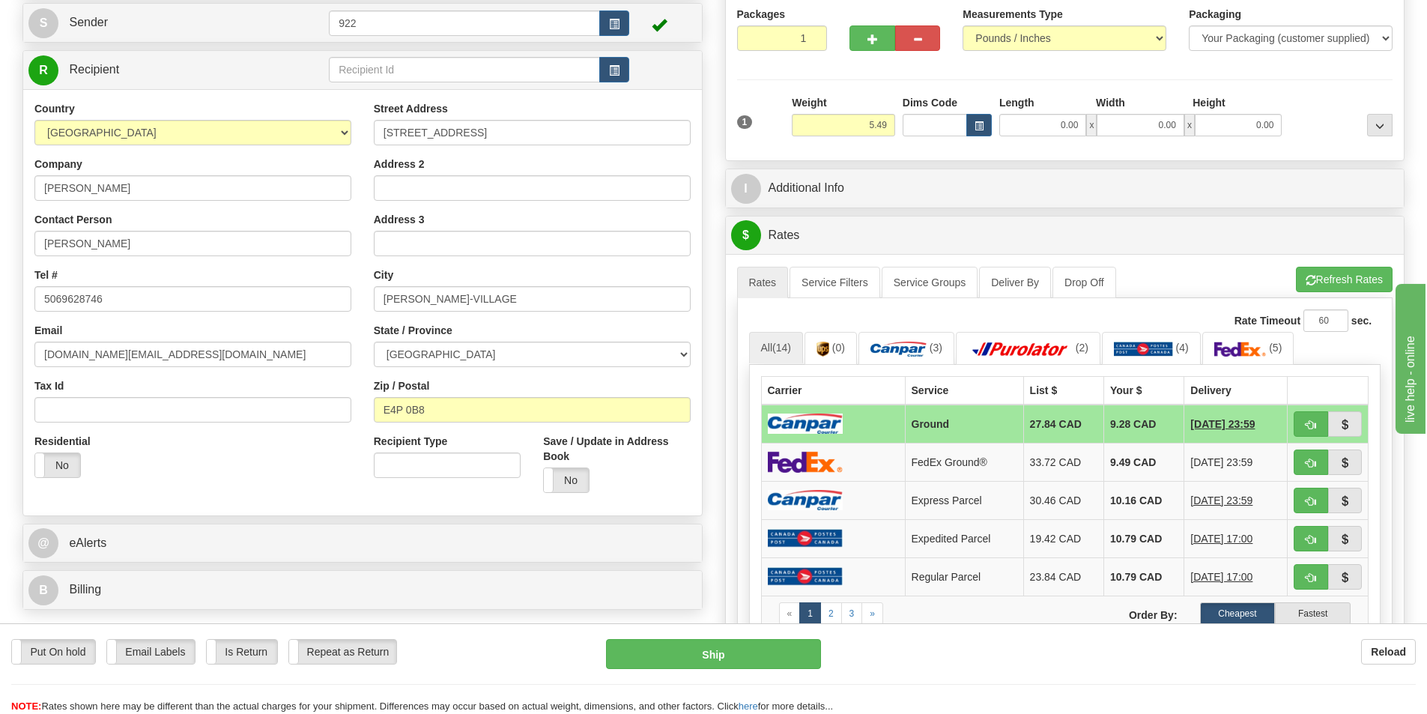
click at [1060, 422] on td "27.84 CAD" at bounding box center [1063, 423] width 80 height 39
click at [900, 339] on link "(3)" at bounding box center [906, 348] width 96 height 32
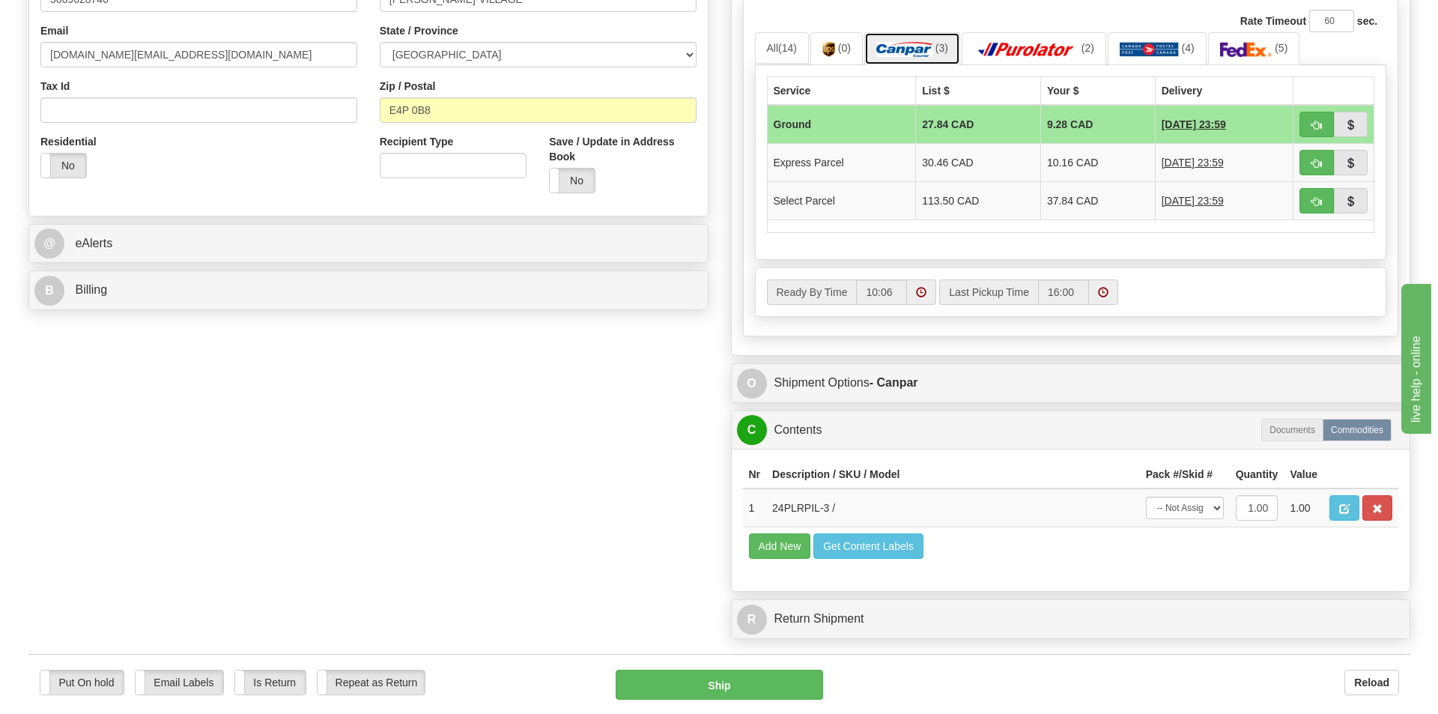
scroll to position [674, 0]
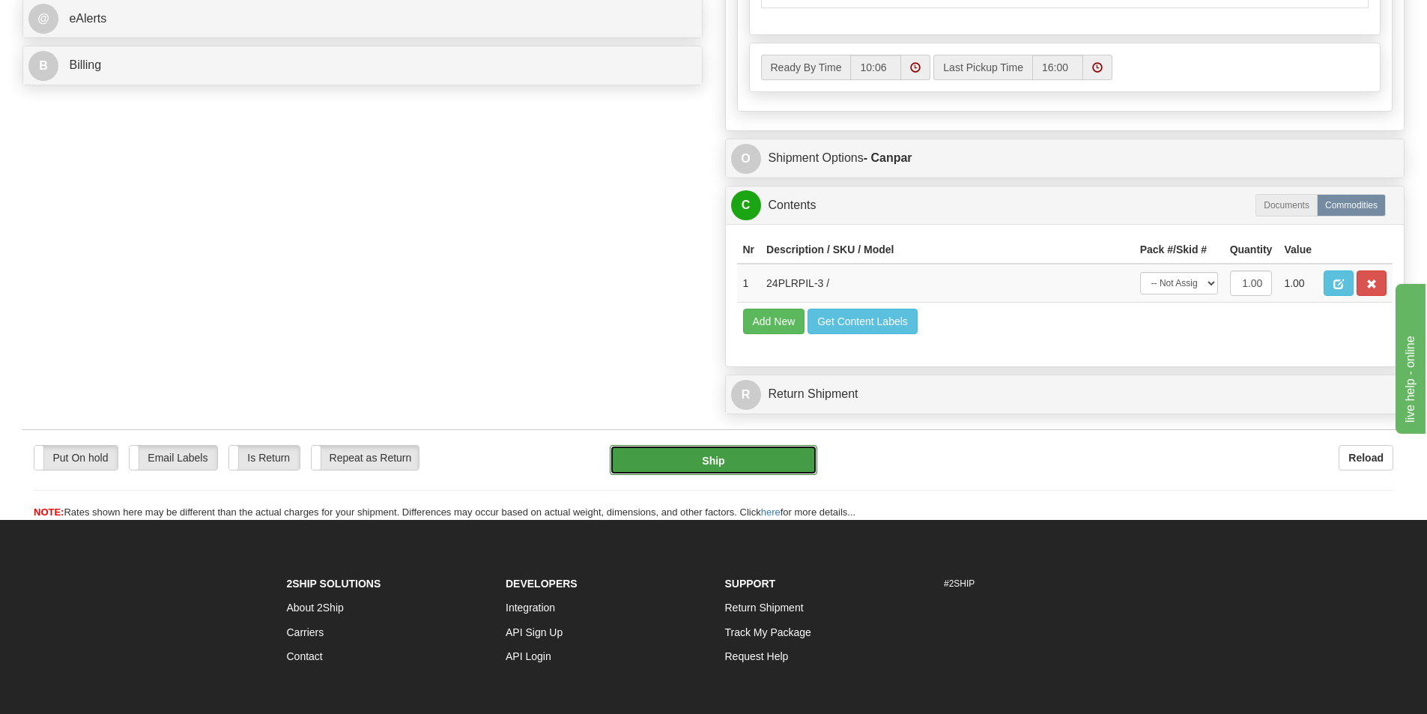
click at [745, 458] on button "Ship" at bounding box center [713, 460] width 207 height 30
type input "1"
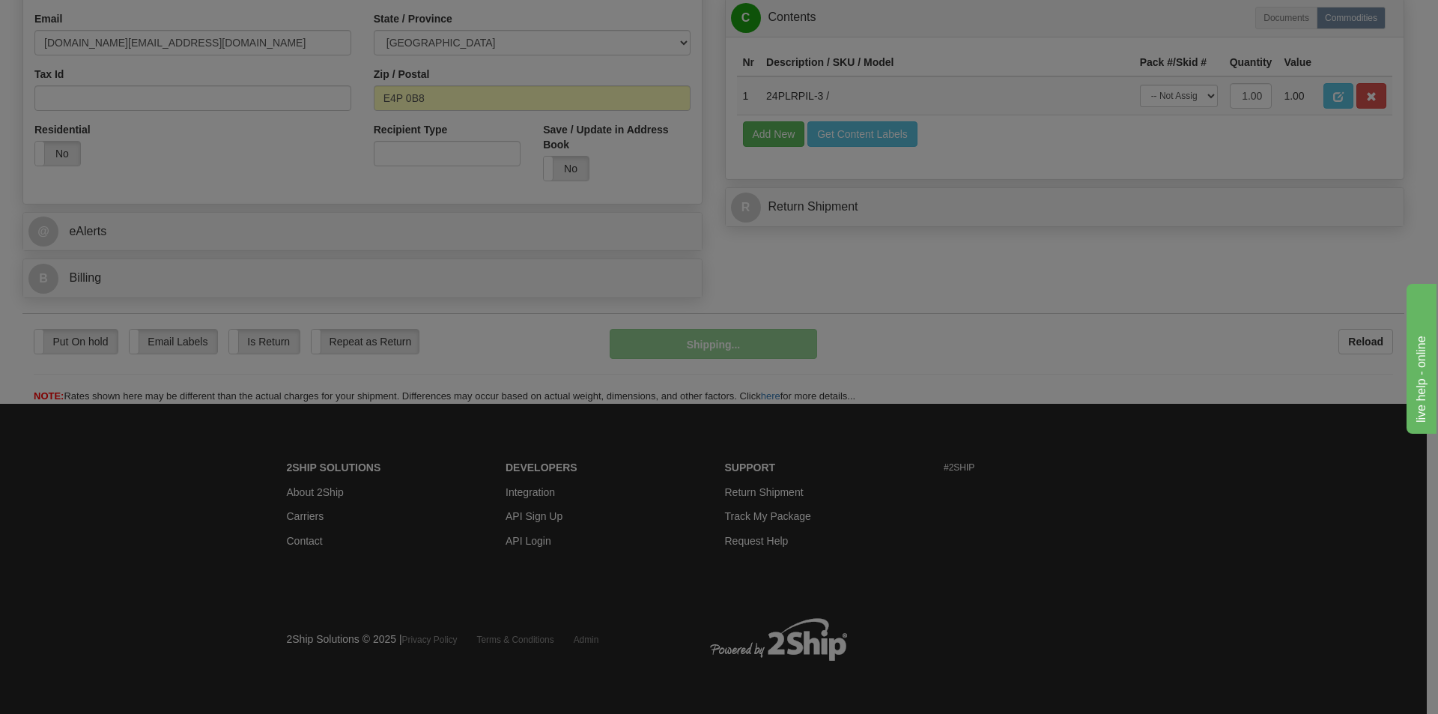
scroll to position [462, 0]
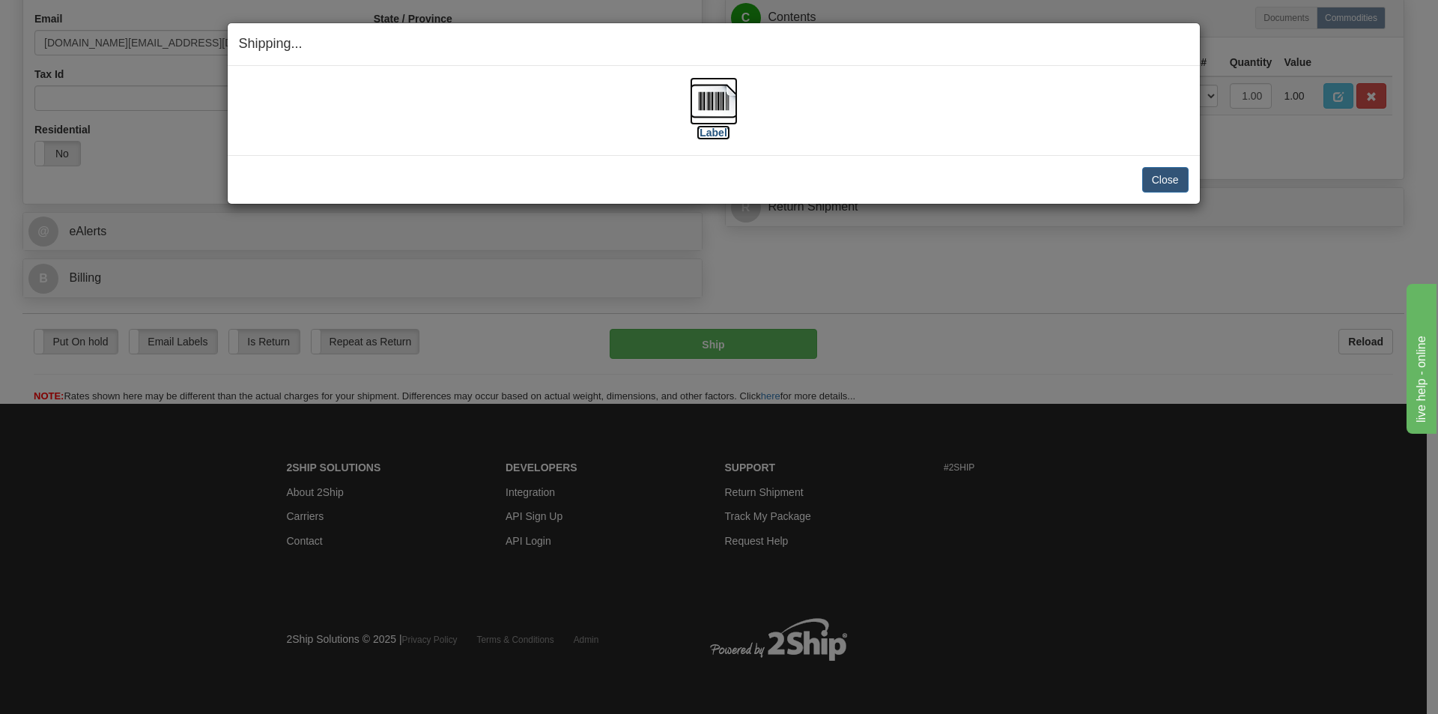
click at [714, 108] on img at bounding box center [714, 101] width 48 height 48
click at [1003, 115] on div "[Label]" at bounding box center [714, 110] width 950 height 67
click at [1164, 175] on button "Close" at bounding box center [1165, 179] width 46 height 25
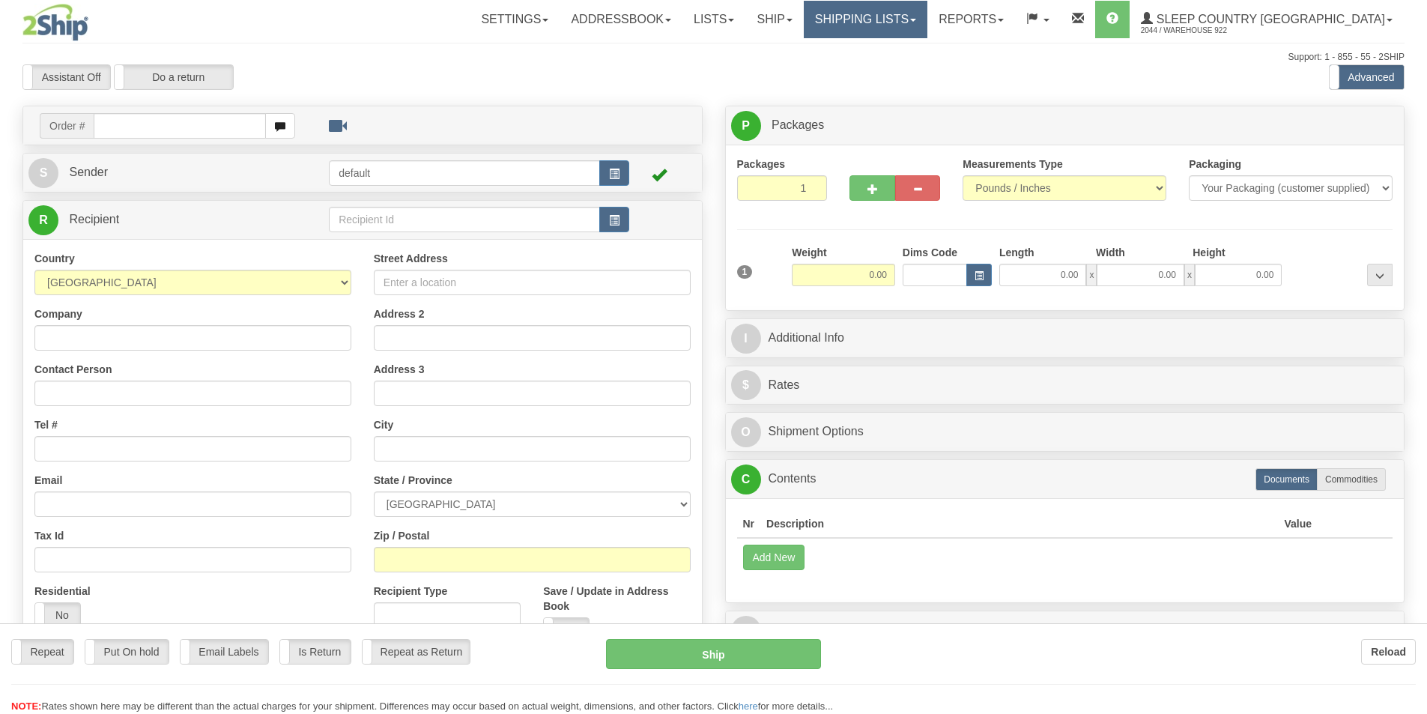
click at [982, 13] on div "Toggle navigation Settings Shipping Preferences Fields Preferences New" at bounding box center [713, 421] width 1427 height 843
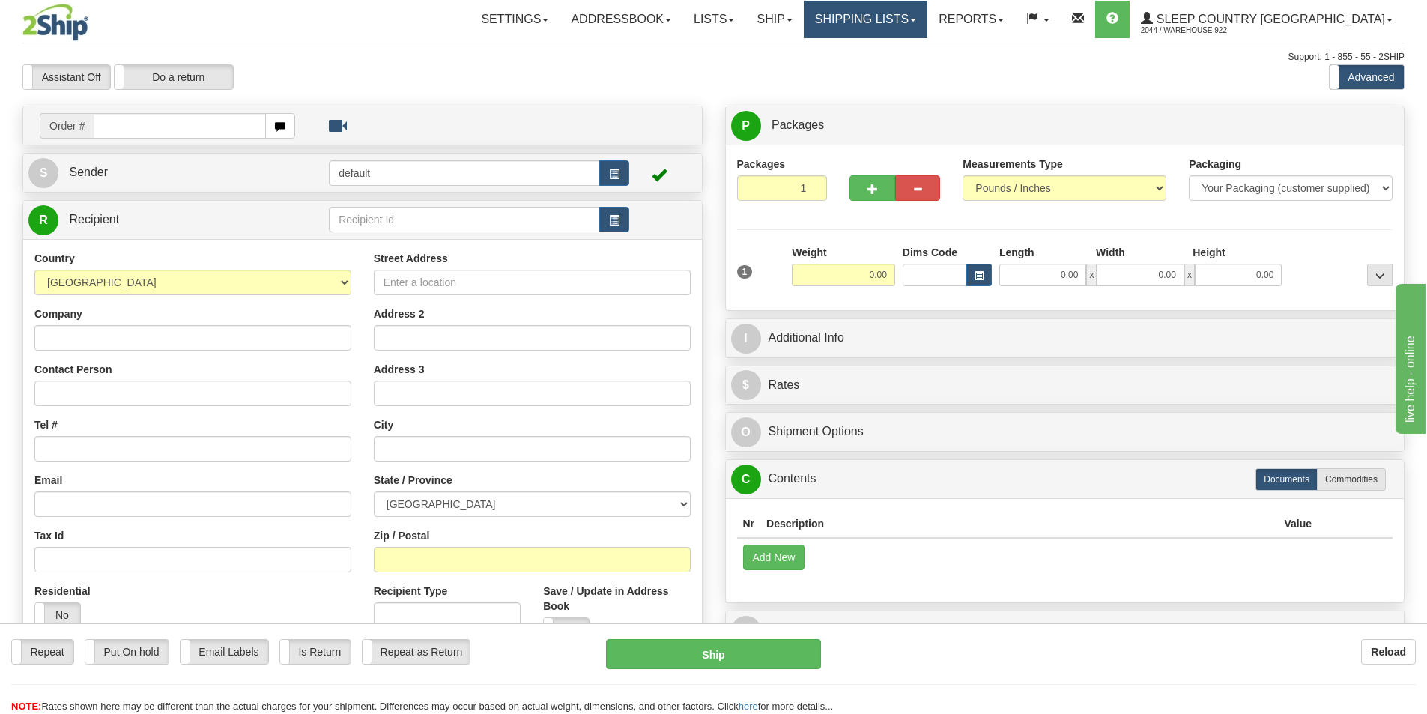
click at [927, 26] on link "Shipping lists" at bounding box center [866, 19] width 124 height 37
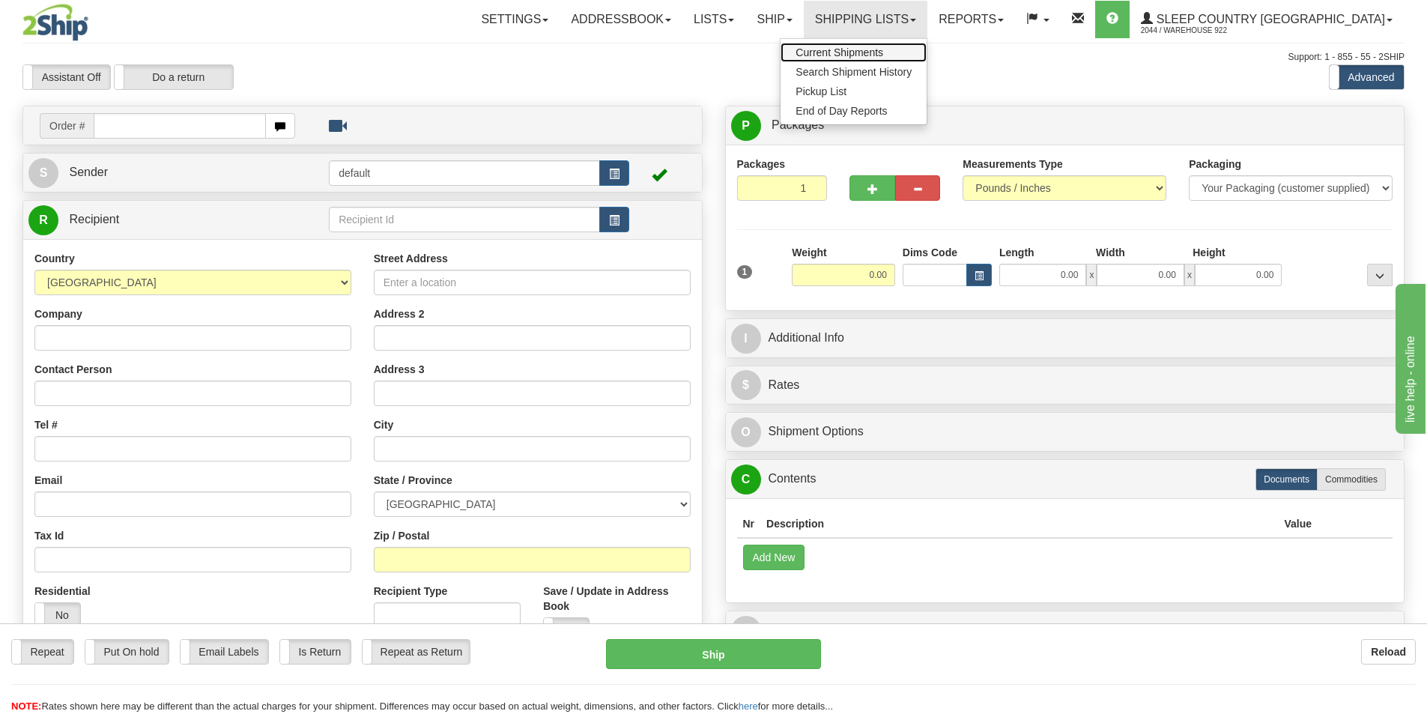
click at [883, 53] on span "Current Shipments" at bounding box center [839, 52] width 88 height 12
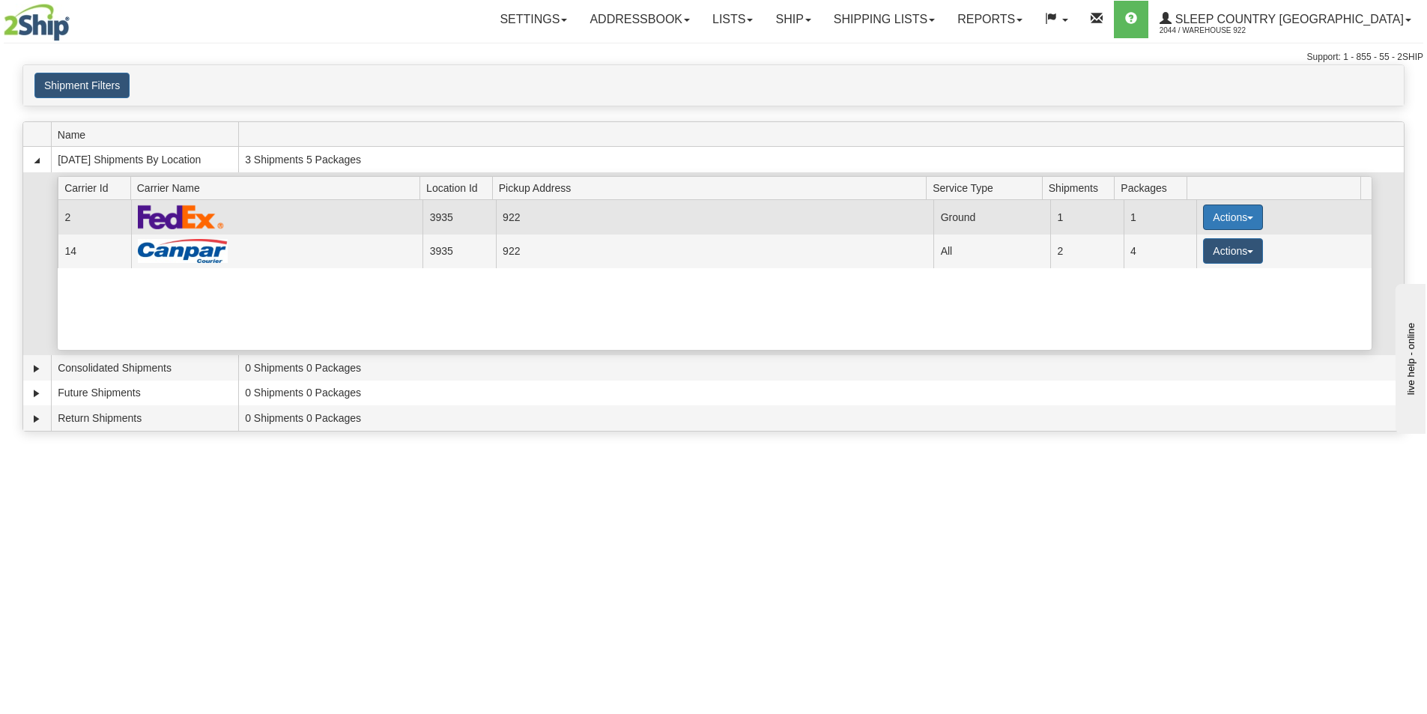
click at [1241, 210] on button "Actions" at bounding box center [1233, 216] width 60 height 25
click at [1183, 324] on span "Print" at bounding box center [1172, 323] width 31 height 10
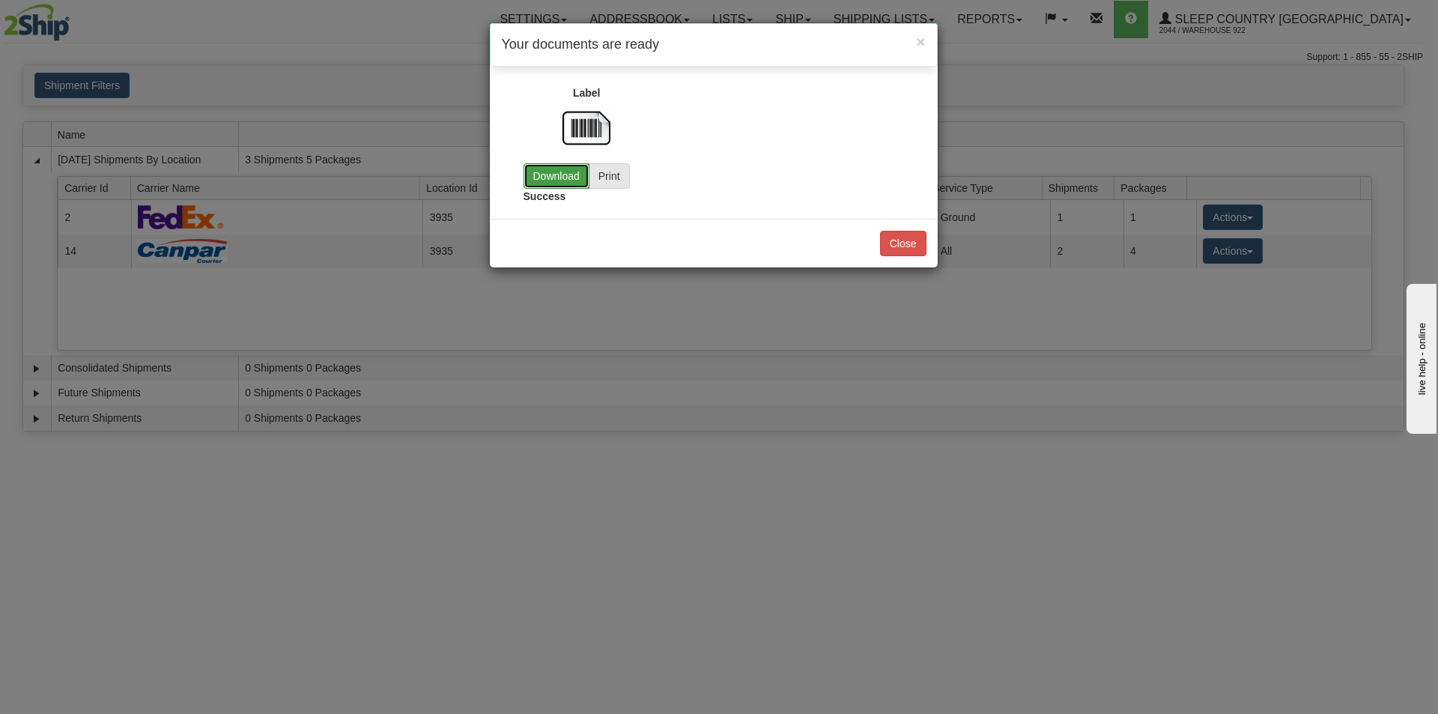
click at [530, 177] on link "Download" at bounding box center [557, 175] width 66 height 25
click at [909, 253] on button "Close" at bounding box center [903, 243] width 46 height 25
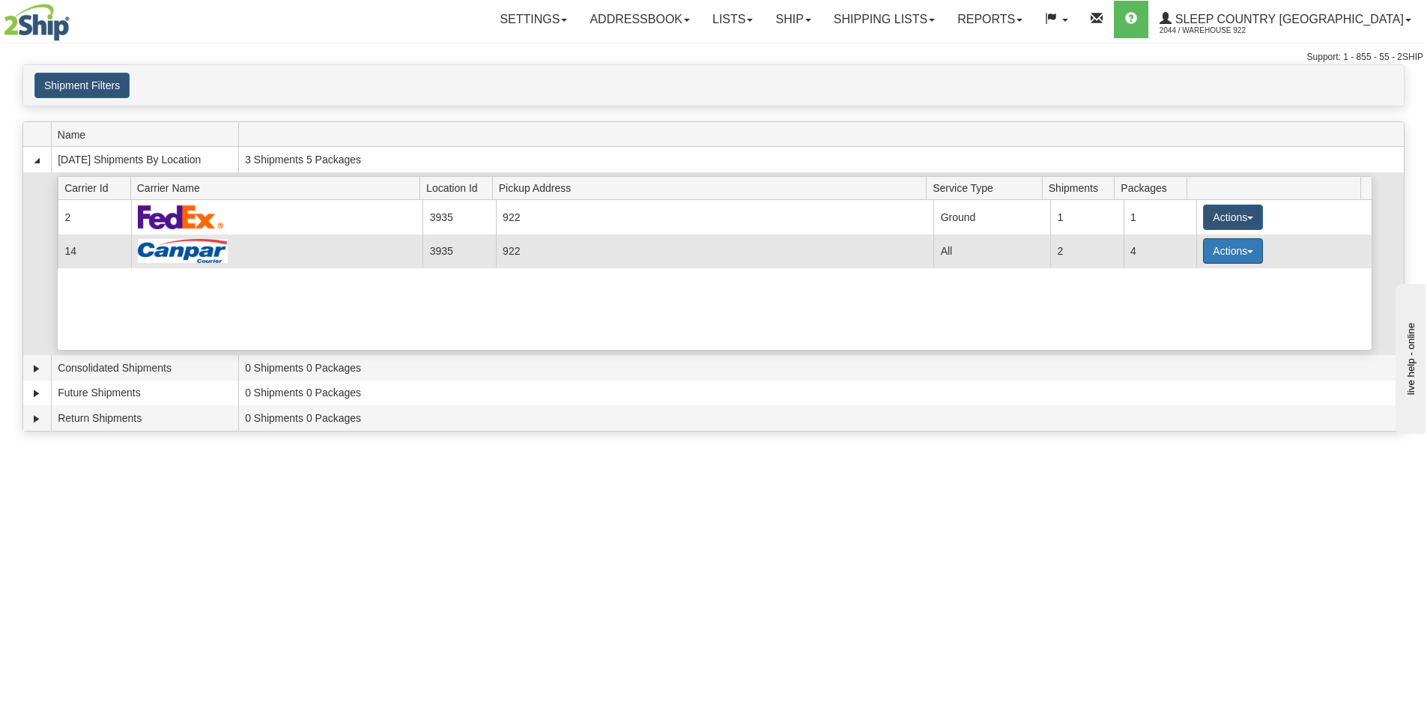
click at [1248, 257] on button "Actions" at bounding box center [1233, 250] width 60 height 25
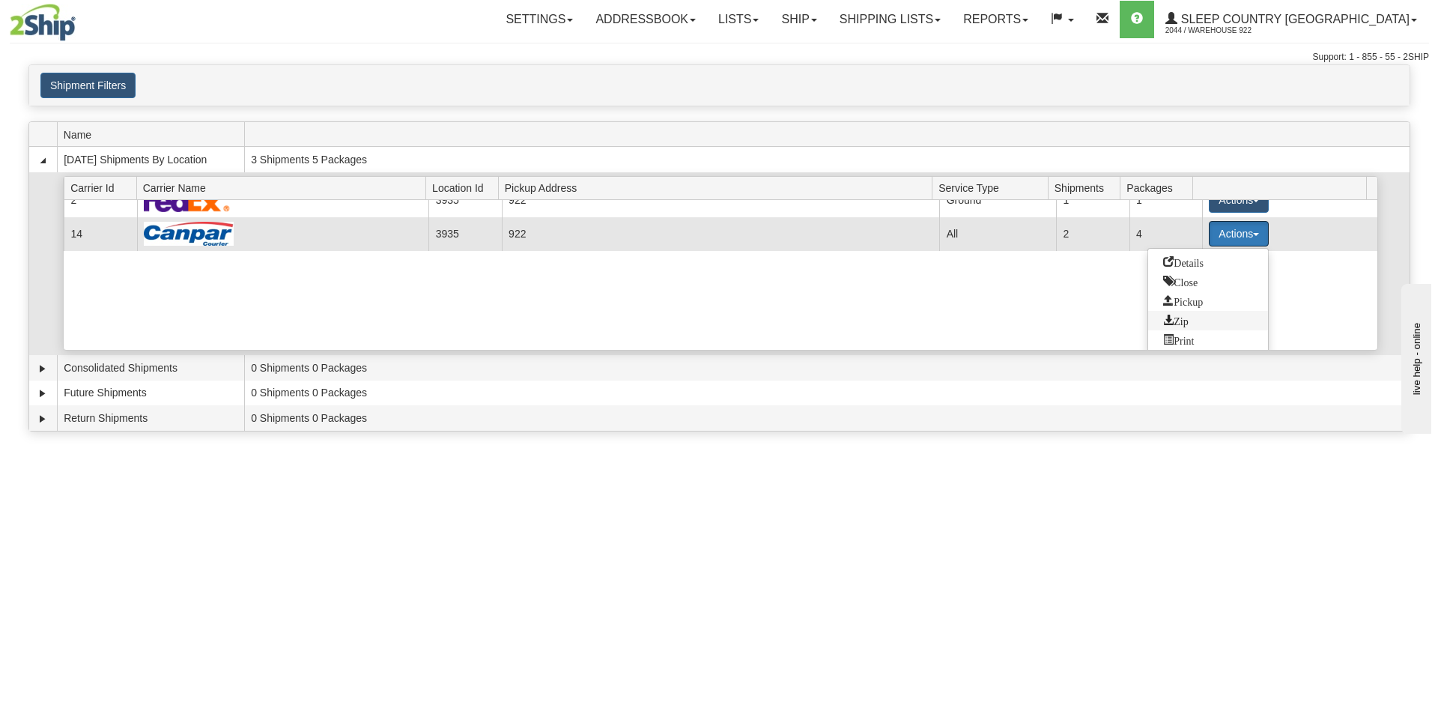
scroll to position [22, 0]
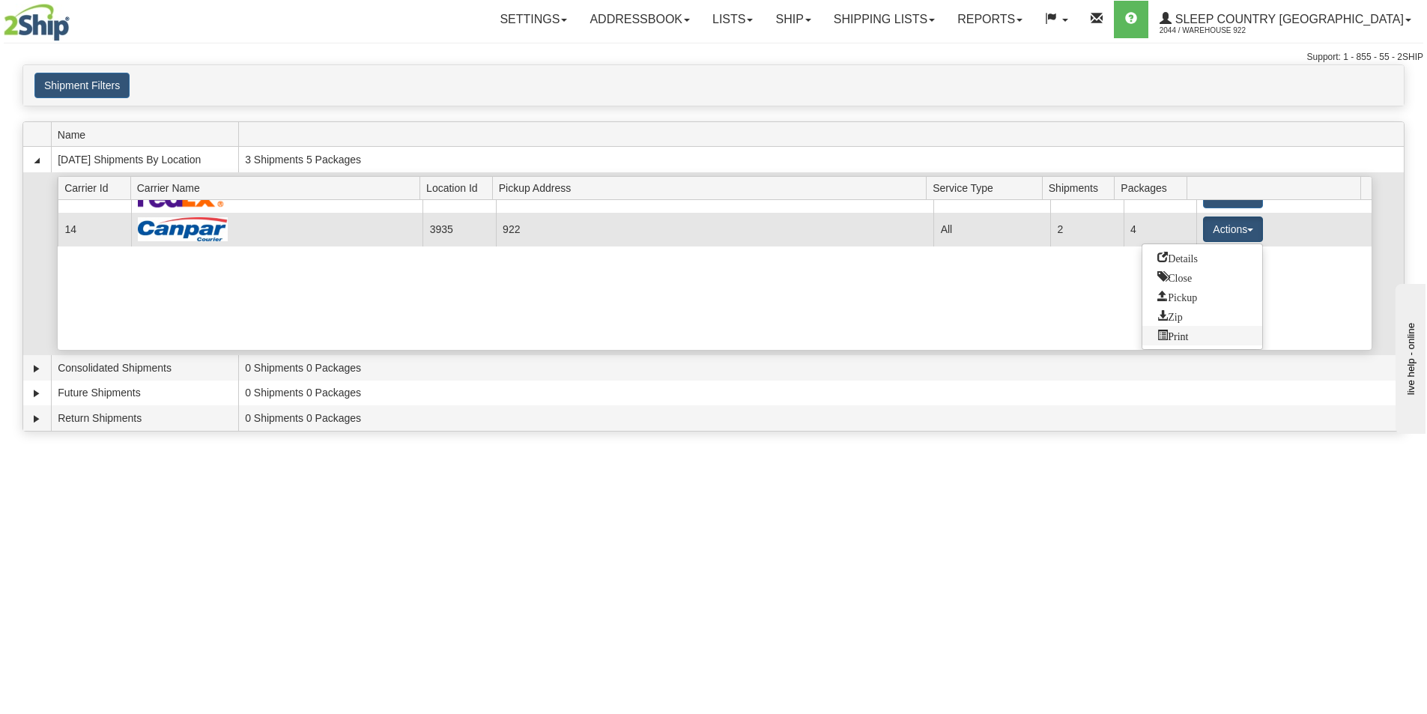
click at [1186, 337] on span "Print" at bounding box center [1172, 335] width 31 height 10
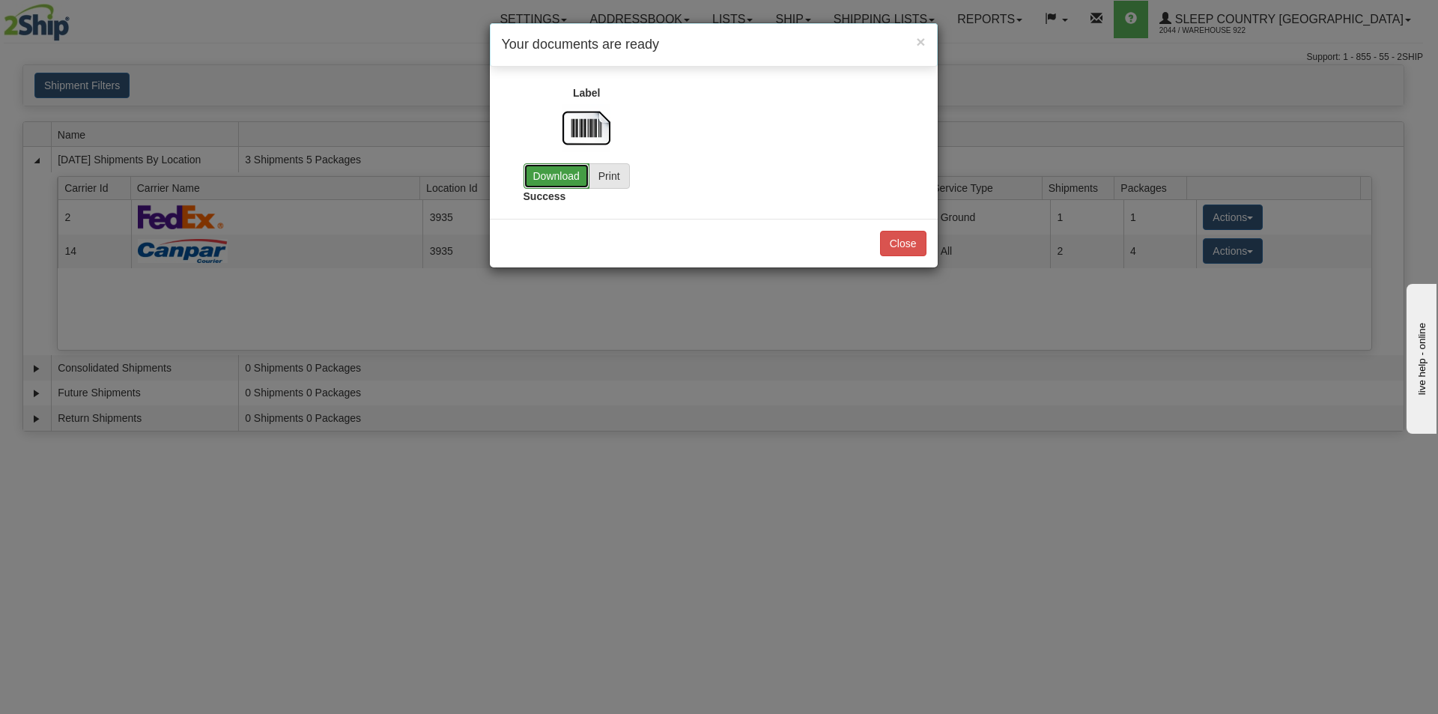
click at [535, 179] on link "Download" at bounding box center [557, 175] width 66 height 25
click at [915, 240] on button "Close" at bounding box center [903, 243] width 46 height 25
